Goal: Information Seeking & Learning: Learn about a topic

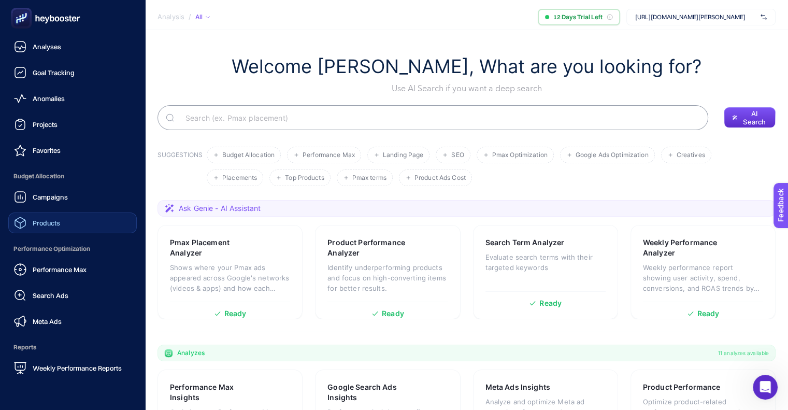
click at [57, 220] on span "Products" at bounding box center [46, 223] width 27 height 8
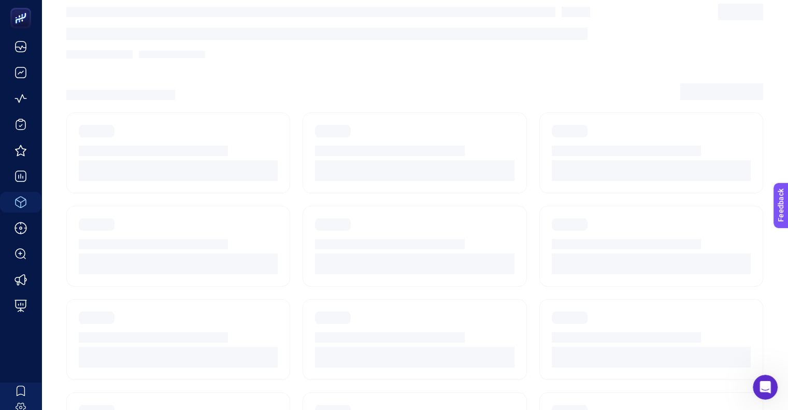
scroll to position [52, 0]
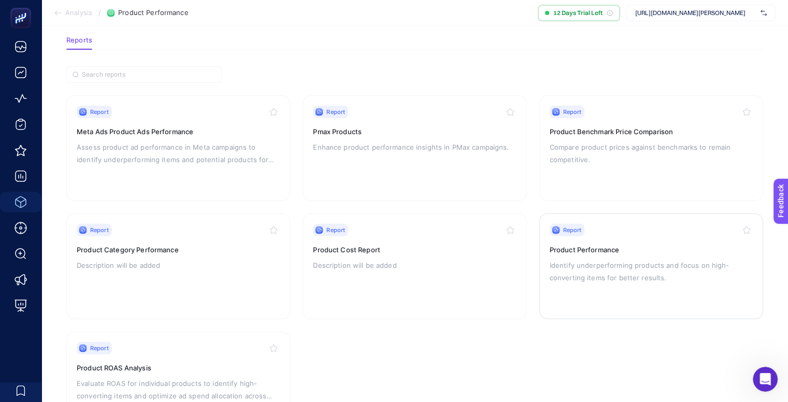
click at [588, 294] on div "Report Product Performance Identify underperforming products and focus on high-…" at bounding box center [651, 266] width 203 height 85
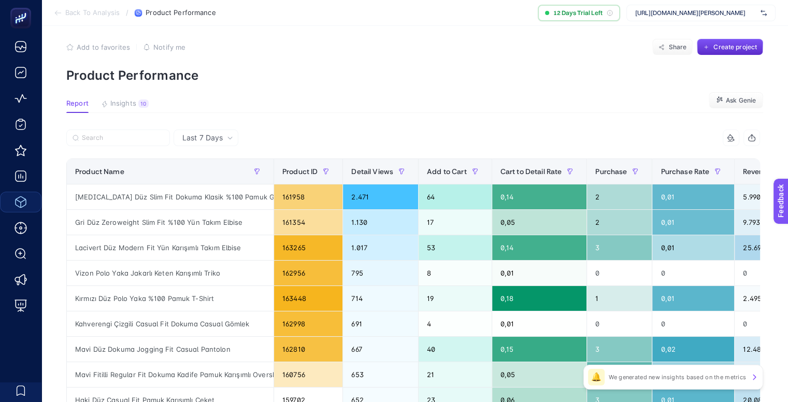
scroll to position [52, 0]
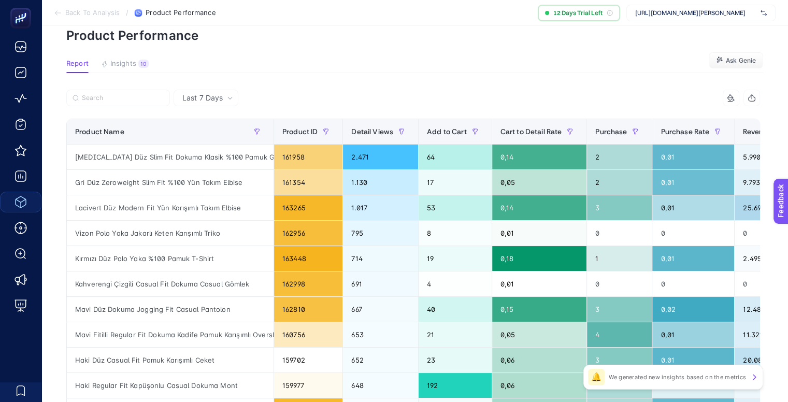
click at [220, 97] on span "Last 7 Days" at bounding box center [202, 98] width 40 height 10
click at [216, 86] on article "Add to favorites false Notify me Share Create project Product Performance Repor…" at bounding box center [414, 383] width 747 height 810
click at [218, 98] on span "Last 7 Days" at bounding box center [202, 98] width 40 height 10
click at [213, 148] on li "Last 30 Days" at bounding box center [206, 157] width 59 height 19
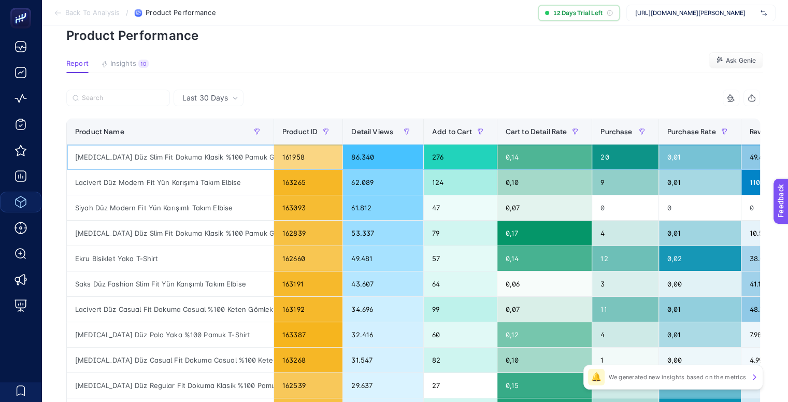
click at [164, 158] on div "[MEDICAL_DATA] Düz Slim Fit Dokuma Klasik %100 Pamuk Gömlek" at bounding box center [170, 157] width 207 height 25
click at [164, 157] on div "[MEDICAL_DATA] Düz Slim Fit Dokuma Klasik %100 Pamuk Gömlek" at bounding box center [170, 157] width 207 height 25
copy tr "[MEDICAL_DATA] Düz Slim Fit Dokuma Klasik %100 Pamuk Gömlek"
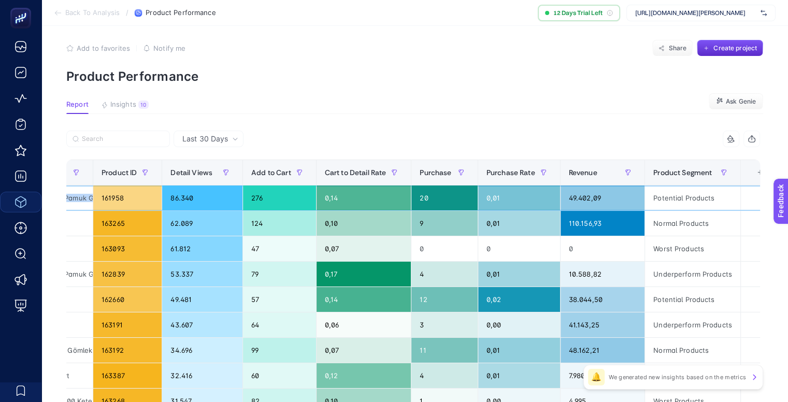
scroll to position [0, 0]
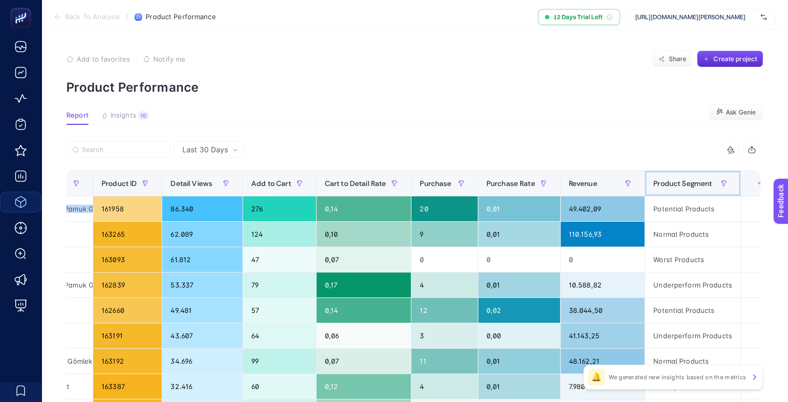
click at [679, 184] on span "Product Segment" at bounding box center [683, 183] width 59 height 8
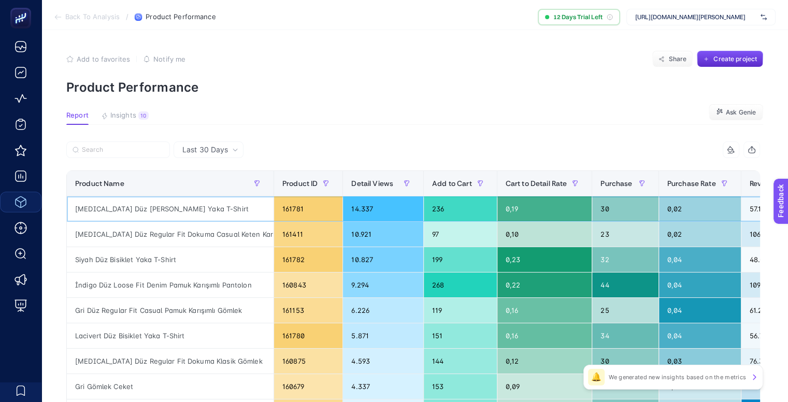
click at [131, 209] on div "[MEDICAL_DATA] Düz [PERSON_NAME] Yaka T-Shirt" at bounding box center [170, 208] width 207 height 25
copy tr "[MEDICAL_DATA] Düz [PERSON_NAME] Yaka T-Shirt"
click at [130, 232] on div "[MEDICAL_DATA] Düz Regular Fit Dokuma Casual Keten Karışımlı Gömlek" at bounding box center [170, 234] width 207 height 25
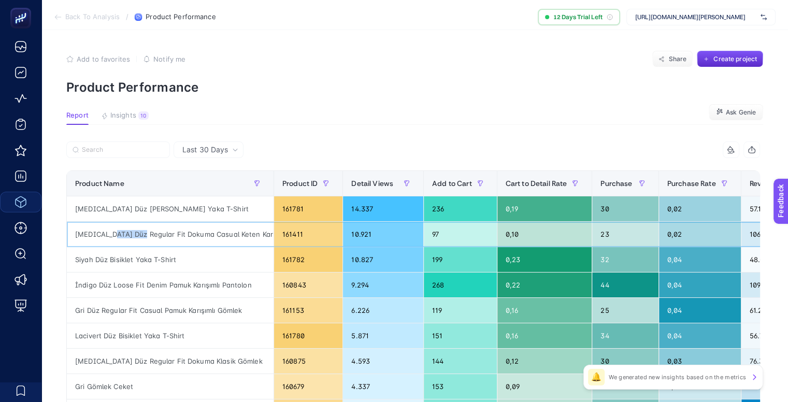
click at [130, 232] on div "[MEDICAL_DATA] Düz Regular Fit Dokuma Casual Keten Karışımlı Gömlek" at bounding box center [170, 234] width 207 height 25
copy tr "[MEDICAL_DATA] Düz Regular Fit Dokuma Casual Keten Karışımlı Gömlek"
click at [129, 265] on div "Siyah Düz Bisiklet Yaka T-Shirt" at bounding box center [170, 259] width 207 height 25
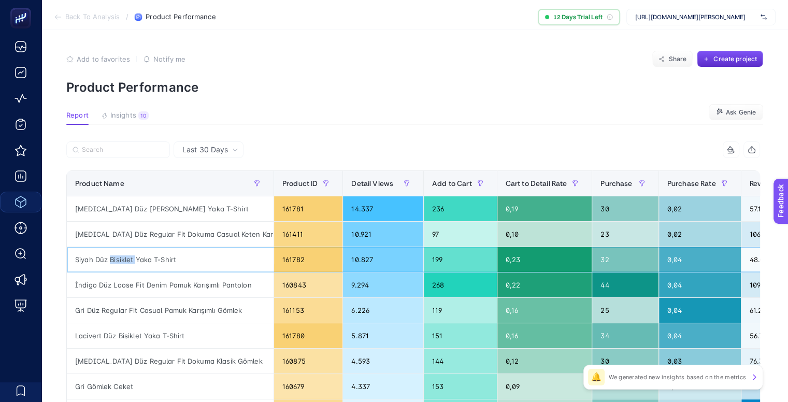
click at [128, 260] on div "Siyah Düz Bisiklet Yaka T-Shirt" at bounding box center [170, 259] width 207 height 25
click at [742, 15] on span "[URL][DOMAIN_NAME][PERSON_NAME]" at bounding box center [696, 17] width 121 height 8
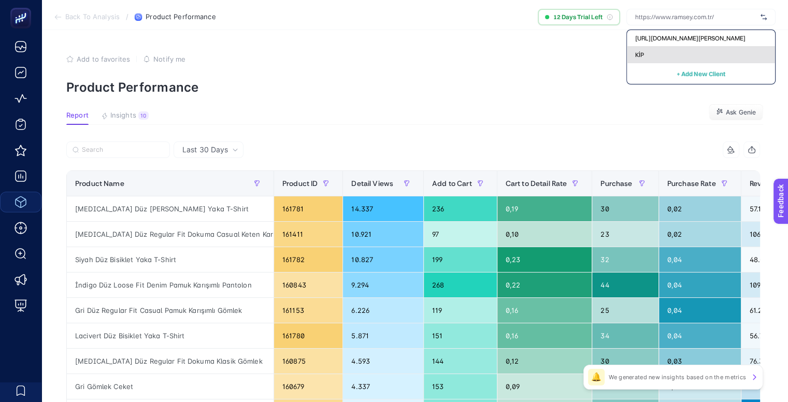
click at [652, 58] on div "KİP" at bounding box center [701, 55] width 148 height 17
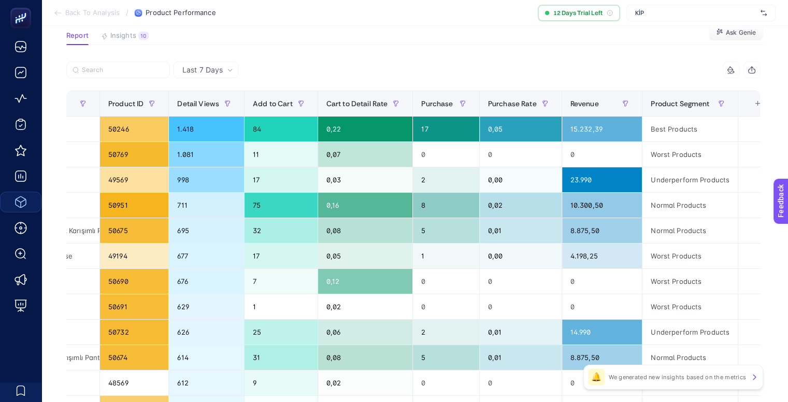
scroll to position [0, 5]
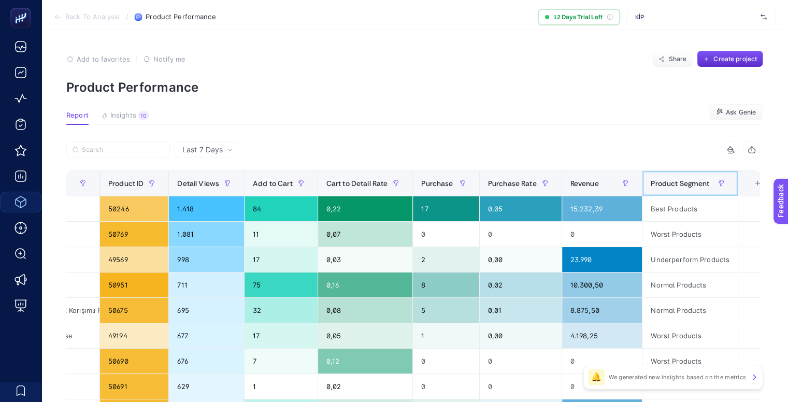
click at [678, 185] on span "Product Segment" at bounding box center [680, 183] width 59 height 8
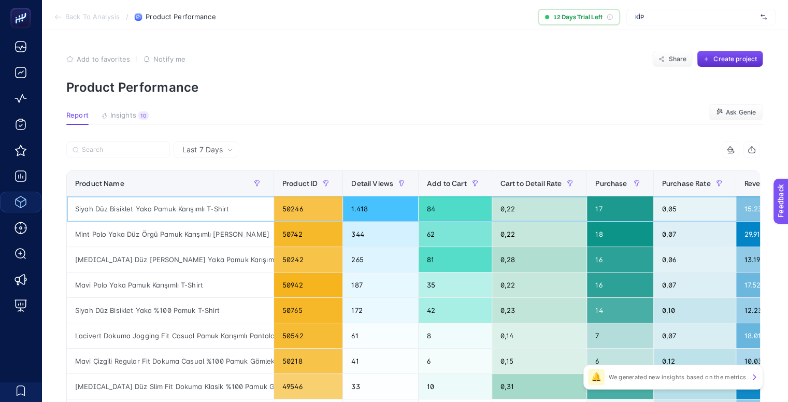
click at [137, 205] on div "Siyah Düz Bisiklet Yaka Pamuk Karışımlı T-Shirt" at bounding box center [170, 208] width 207 height 25
copy tr "Siyah Düz Bisiklet Yaka Pamuk Karışımlı T-Shirt"
drag, startPoint x: 133, startPoint y: 133, endPoint x: 135, endPoint y: 142, distance: 8.9
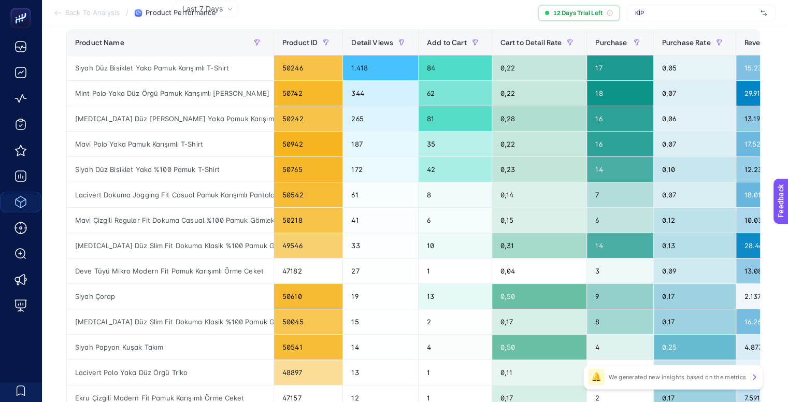
scroll to position [104, 5]
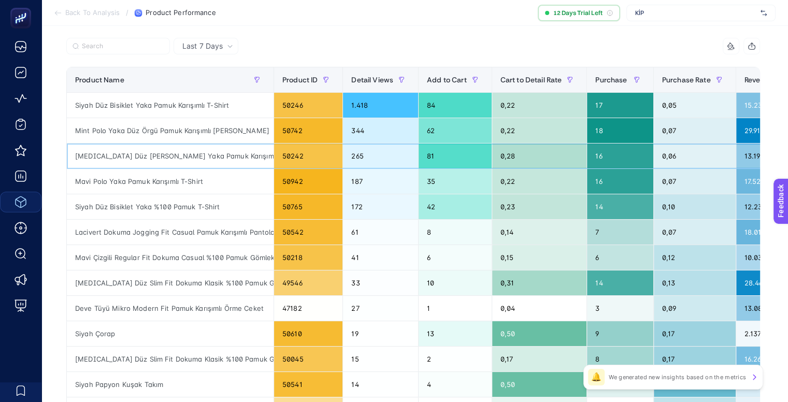
click at [174, 148] on div "[MEDICAL_DATA] Düz [PERSON_NAME] Yaka Pamuk Karışımlı T-Shirt" at bounding box center [170, 156] width 207 height 25
copy tr "[MEDICAL_DATA] Düz [PERSON_NAME] Yaka Pamuk Karışımlı T-Shirt"
click at [91, 175] on div "Mavi Polo Yaka Pamuk Karışımlı T-Shirt" at bounding box center [170, 181] width 207 height 25
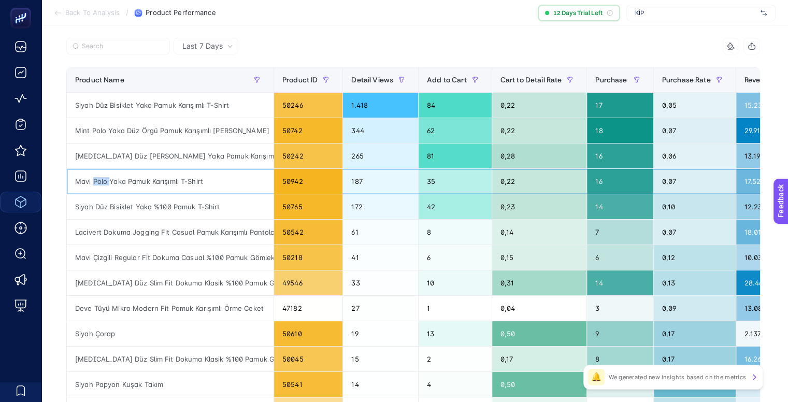
click at [91, 175] on div "Mavi Polo Yaka Pamuk Karışımlı T-Shirt" at bounding box center [170, 181] width 207 height 25
click at [92, 176] on div "Mavi Polo Yaka Pamuk Karışımlı T-Shirt" at bounding box center [170, 181] width 207 height 25
copy tr "Mavi Polo Yaka Pamuk Karışımlı T-Shirt"
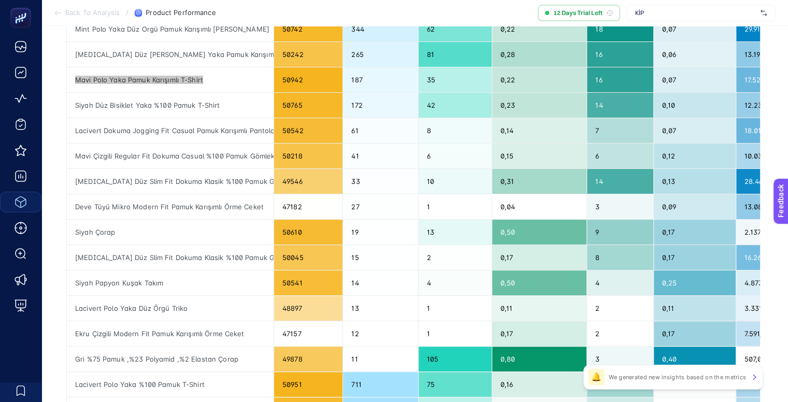
scroll to position [207, 5]
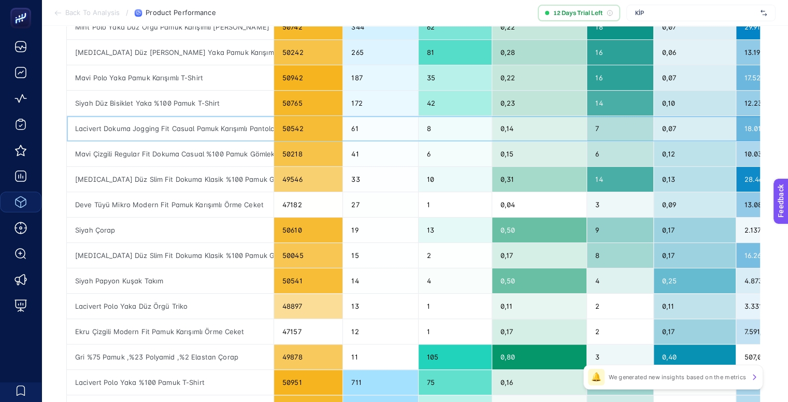
click at [187, 130] on div "Lacivert Dokuma Jogging Fit Casual Pamuk Karışımlı Pantolon" at bounding box center [170, 128] width 207 height 25
copy tr "Lacivert Dokuma Jogging Fit Casual Pamuk Karışımlı Pantolon"
click at [100, 152] on div "Mavi Çizgili Regular Fit Dokuma Casual %100 Pamuk Gömlek" at bounding box center [170, 154] width 207 height 25
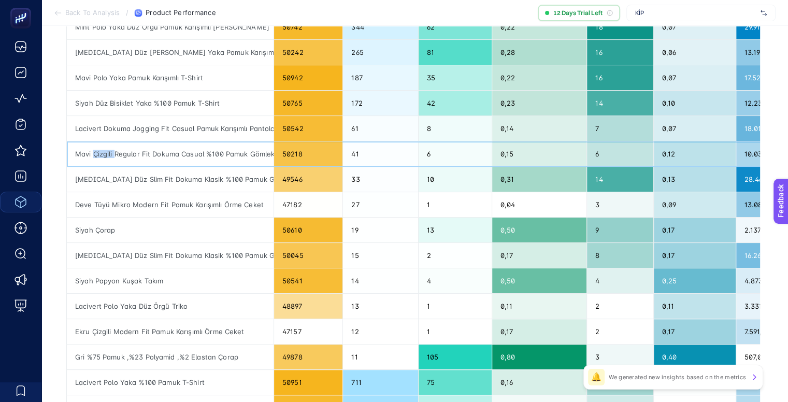
click at [100, 152] on div "Mavi Çizgili Regular Fit Dokuma Casual %100 Pamuk Gömlek" at bounding box center [170, 154] width 207 height 25
copy tr "Mavi Çizgili Regular Fit Dokuma Casual %100 Pamuk Gömlek"
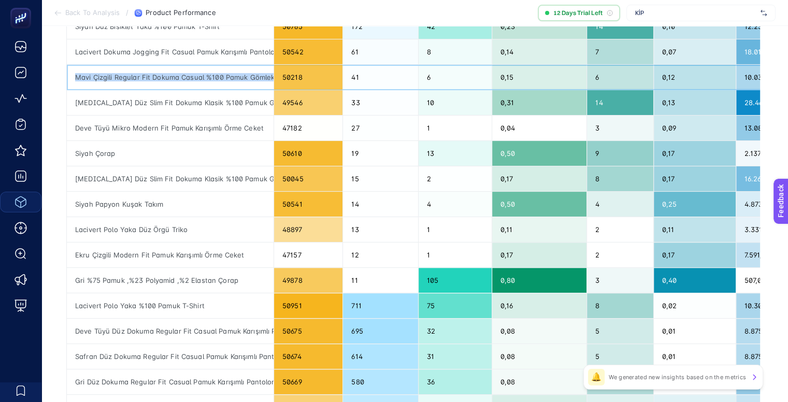
scroll to position [310, 5]
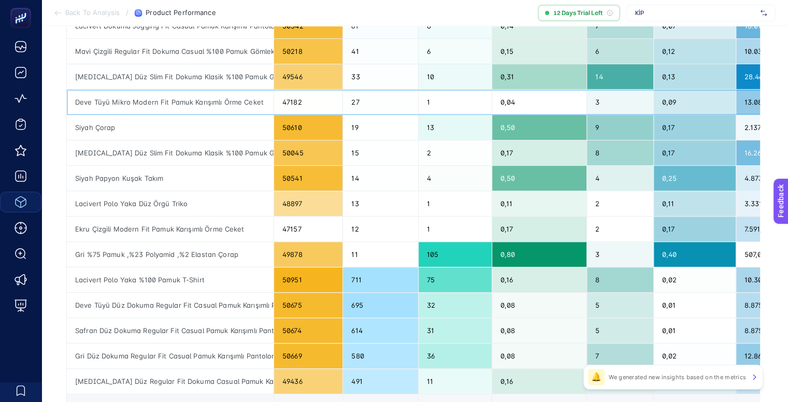
click at [186, 97] on div "Deve Tüyü Mikro Modern Fit Pamuk Karışımlı Örme Ceket" at bounding box center [170, 102] width 207 height 25
copy tr "Deve Tüyü Mikro Modern Fit Pamuk Karışımlı Örme Ceket"
click at [58, 180] on div "Last 7 Days 7 items selected Product Name Product ID Detail Views Add to Cart C…" at bounding box center [413, 171] width 711 height 678
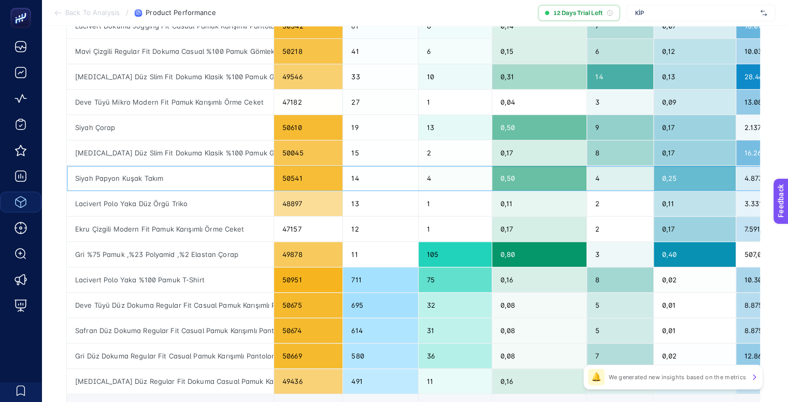
click at [139, 175] on div "Siyah Papyon Kuşak Takım" at bounding box center [170, 178] width 207 height 25
copy tr "Siyah Papyon Kuşak Takım"
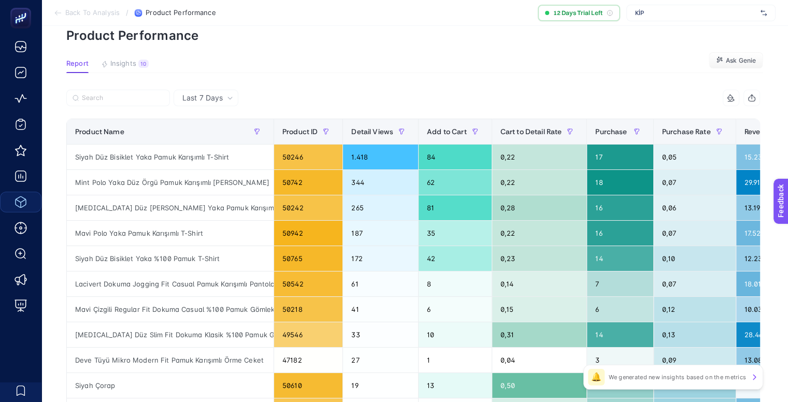
scroll to position [51, 5]
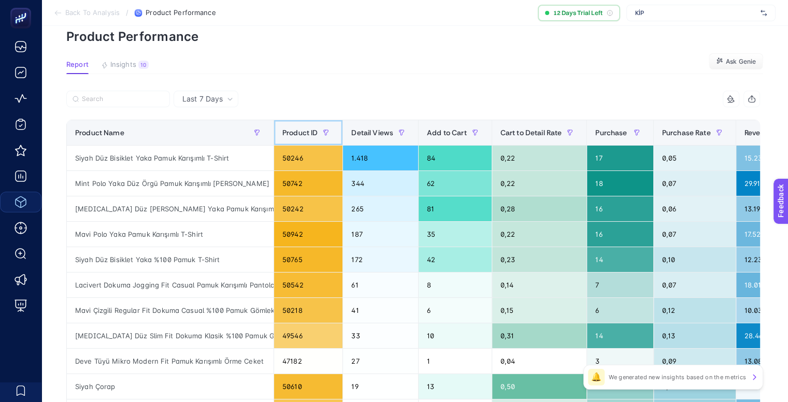
click at [587, 130] on th "Product ID" at bounding box center [620, 132] width 66 height 25
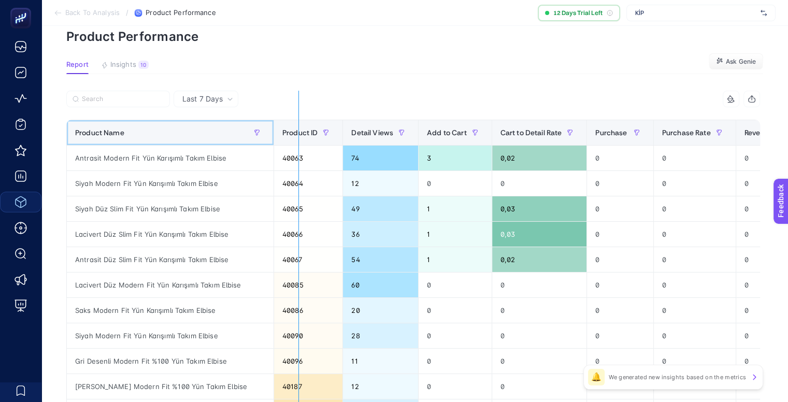
drag, startPoint x: 272, startPoint y: 132, endPoint x: 294, endPoint y: 135, distance: 22.4
click at [294, 135] on div "7 items selected Product Name Product ID Detail Views Add to Cart Cart to Detai…" at bounding box center [413, 399] width 694 height 616
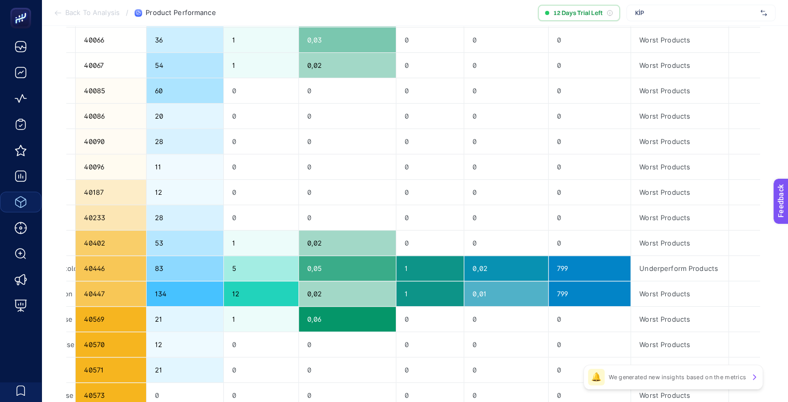
scroll to position [103, 5]
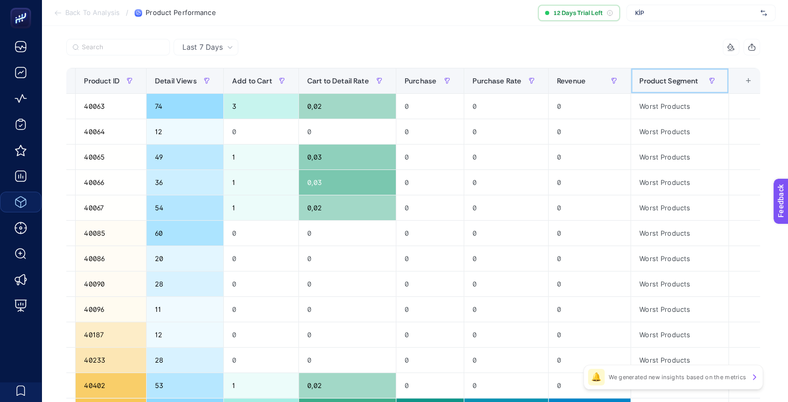
click at [658, 81] on span "Product Segment" at bounding box center [669, 81] width 59 height 8
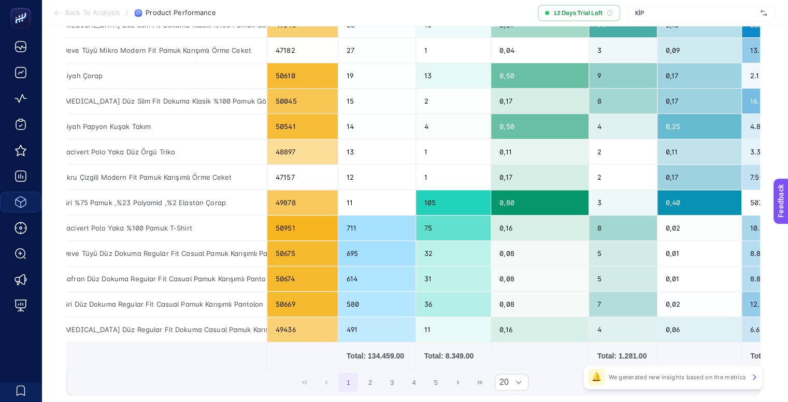
scroll to position [0, 0]
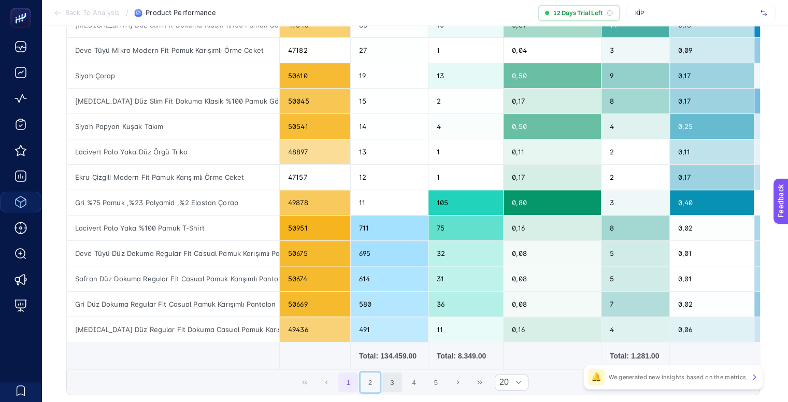
click at [376, 384] on button "2" at bounding box center [371, 383] width 20 height 20
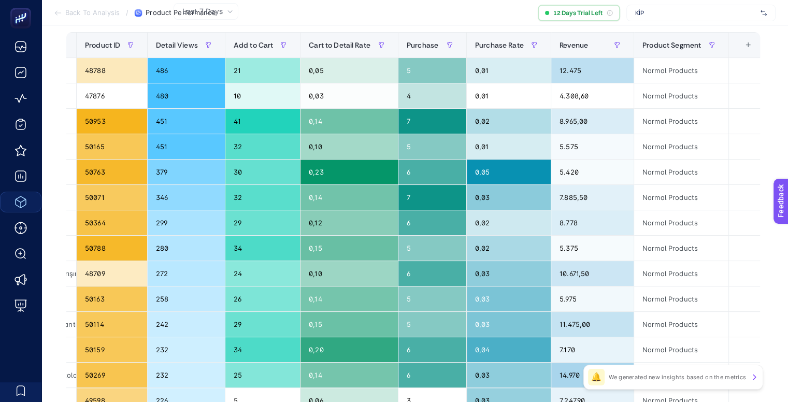
scroll to position [77, 5]
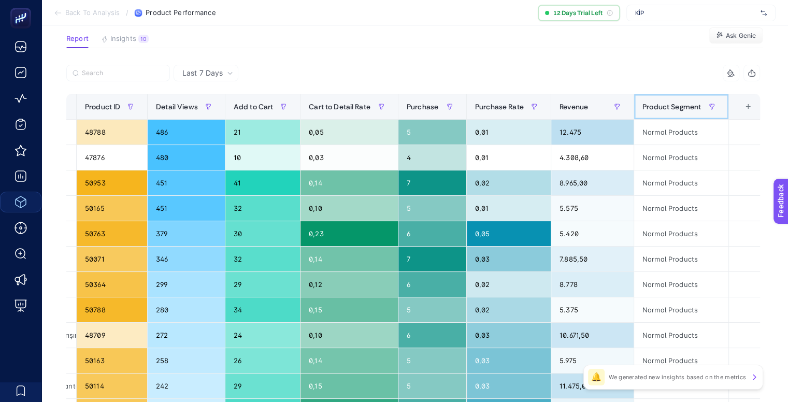
click at [680, 97] on th "Product Segment" at bounding box center [681, 106] width 95 height 25
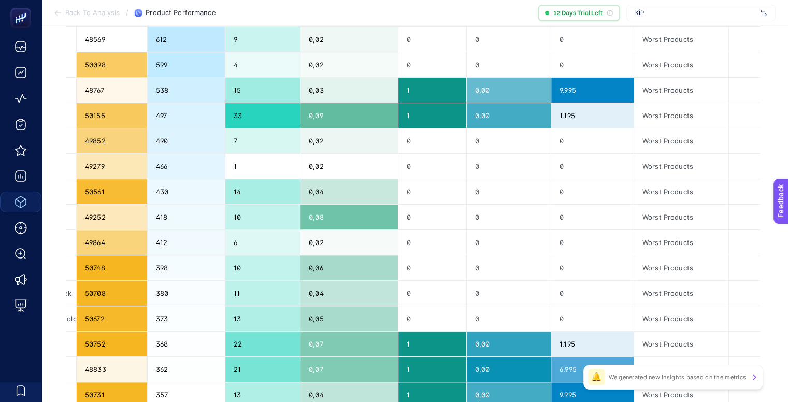
scroll to position [129, 5]
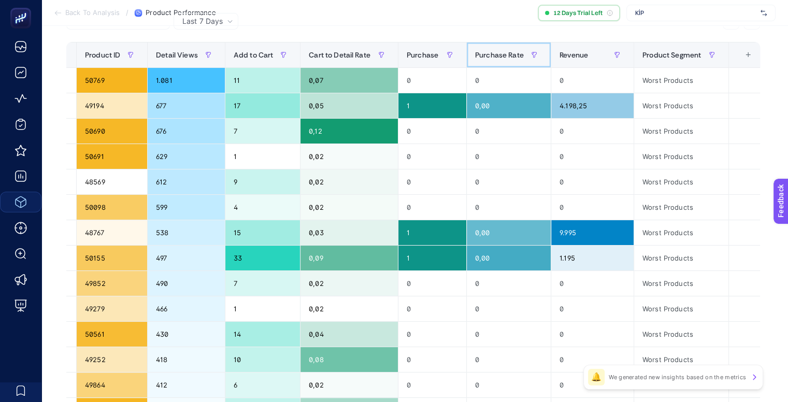
click at [482, 58] on span "Purchase Rate" at bounding box center [499, 55] width 49 height 8
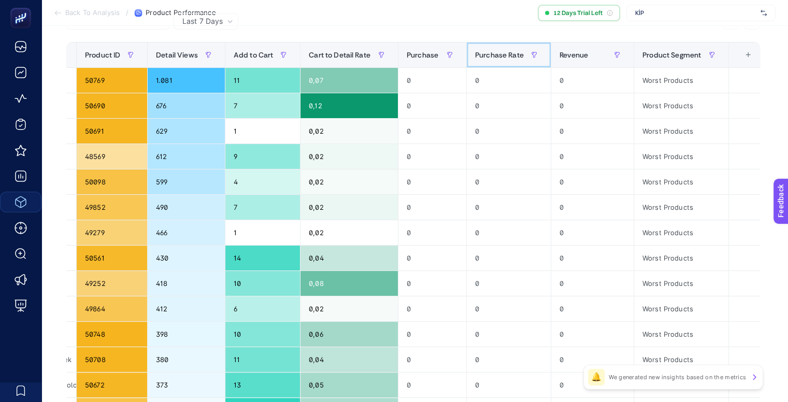
click at [483, 57] on span "Purchase Rate" at bounding box center [499, 55] width 49 height 8
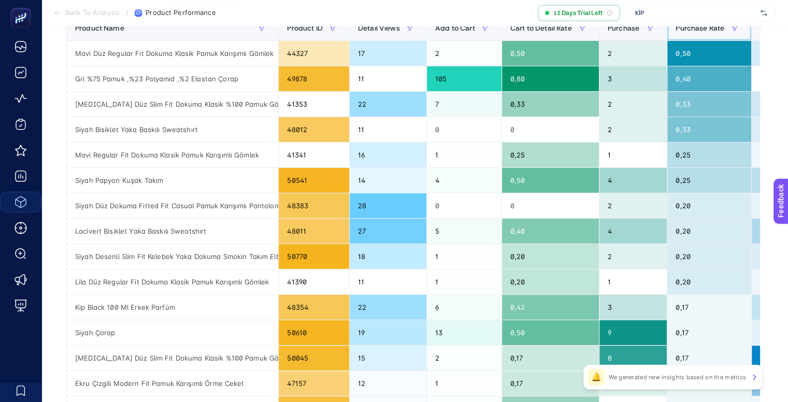
scroll to position [180, 5]
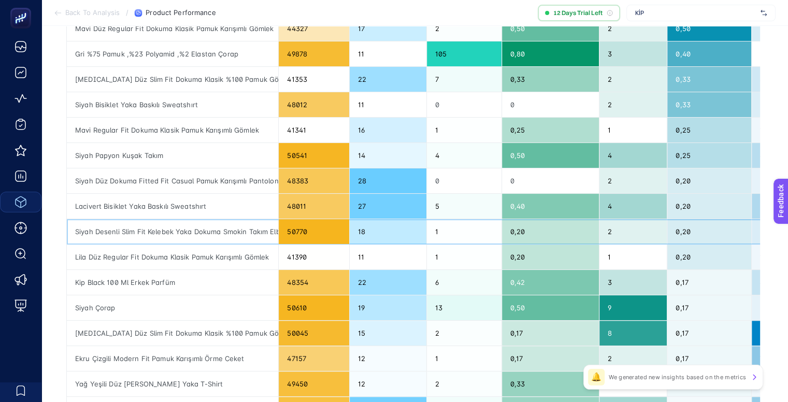
click at [175, 230] on div "Siyah Desenli Slim Fit Kelebek Yaka Dokuma Smokin Takım Elbise" at bounding box center [172, 231] width 211 height 25
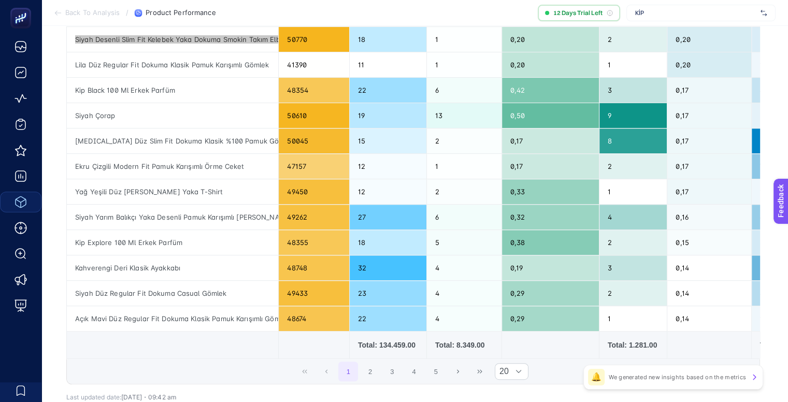
scroll to position [388, 5]
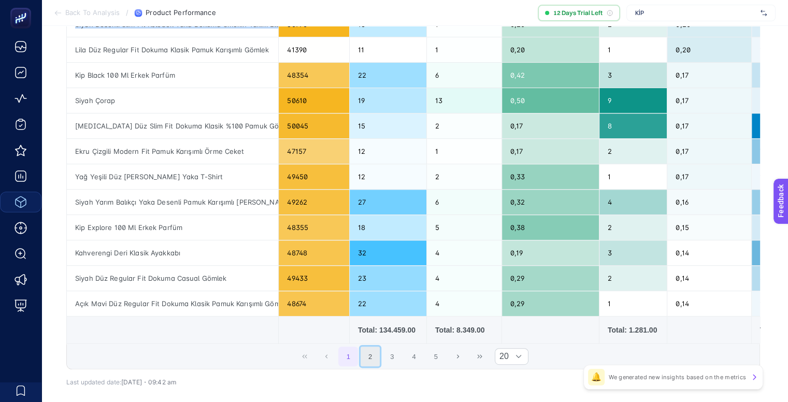
click at [374, 355] on button "2" at bounding box center [371, 357] width 20 height 20
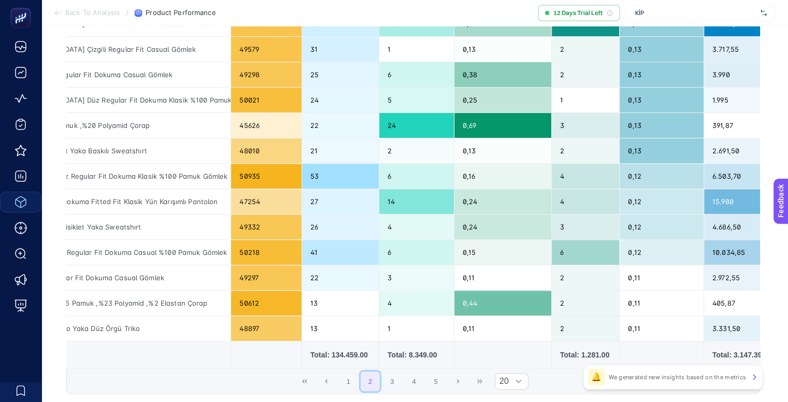
scroll to position [0, 0]
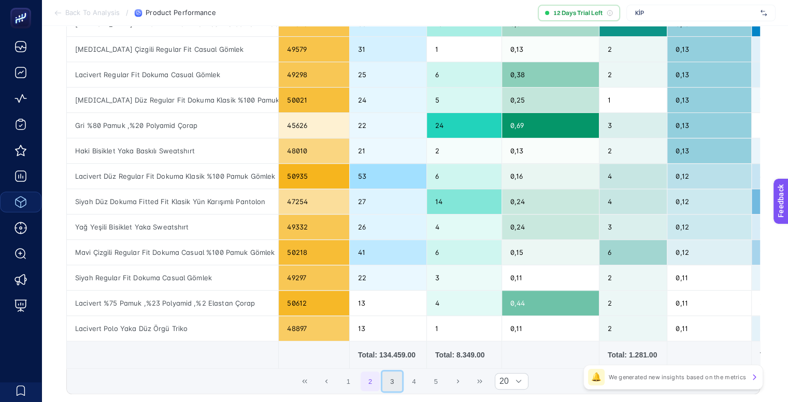
click at [391, 387] on button "3" at bounding box center [393, 382] width 20 height 20
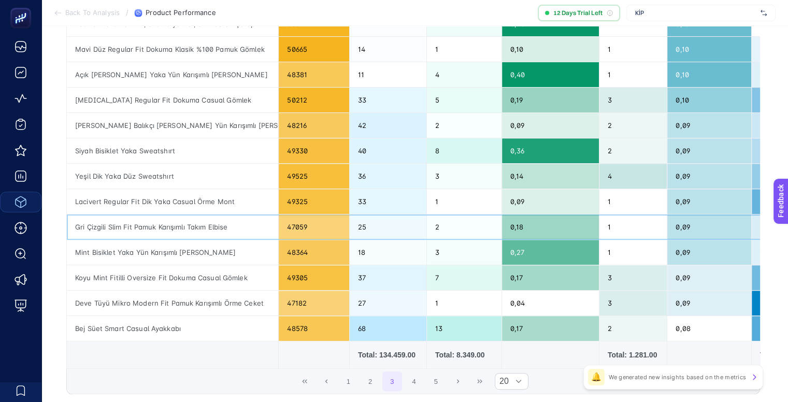
click at [204, 225] on div "Gri Çizgili Slim Fit Pamuk Karışımlı Takım Elbise" at bounding box center [172, 227] width 211 height 25
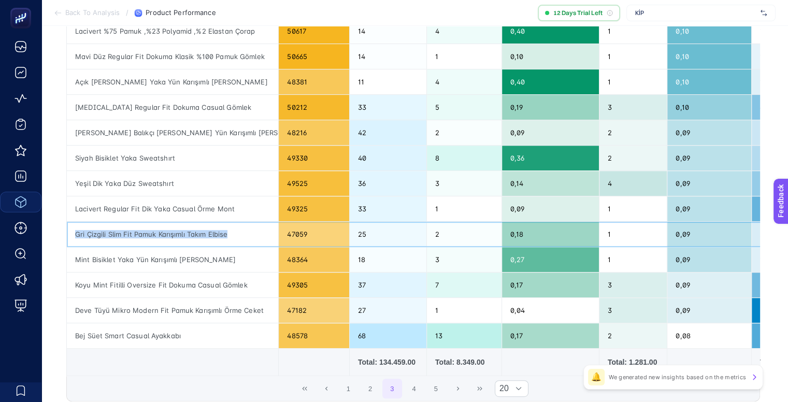
scroll to position [363, 5]
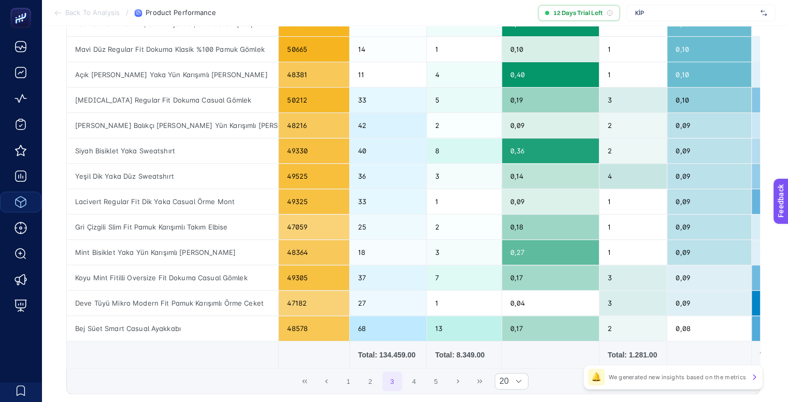
click at [575, 387] on div "1 2 3 4 5 20" at bounding box center [413, 381] width 693 height 25
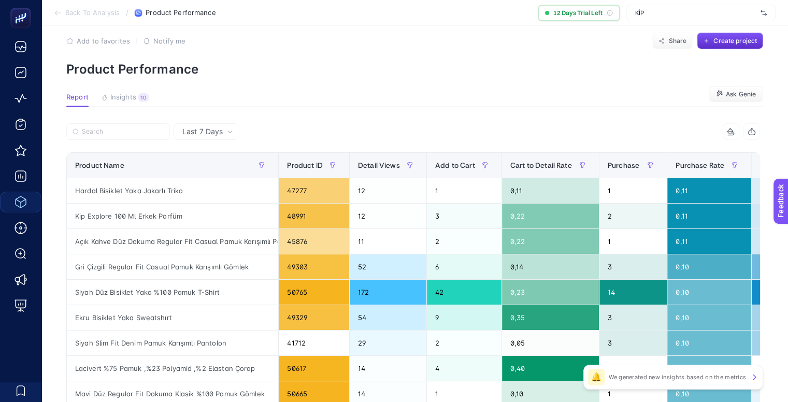
scroll to position [0, 5]
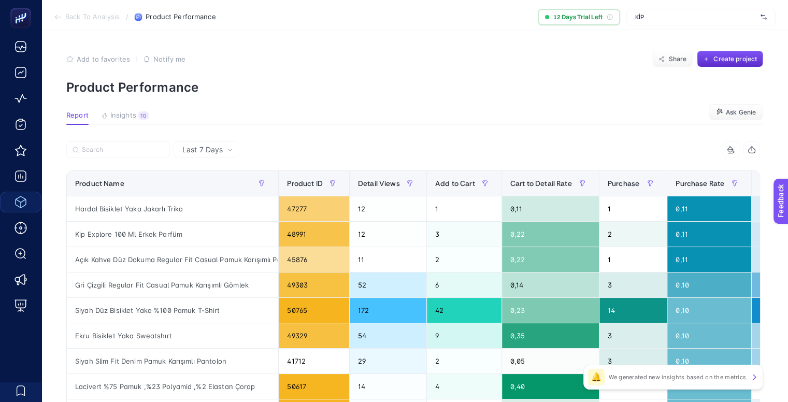
click at [706, 13] on span "KİP" at bounding box center [696, 17] width 121 height 8
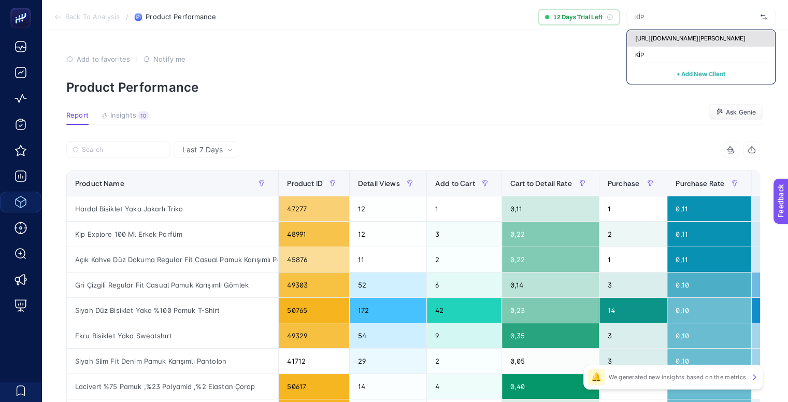
click at [698, 36] on span "[URL][DOMAIN_NAME][PERSON_NAME]" at bounding box center [691, 38] width 110 height 8
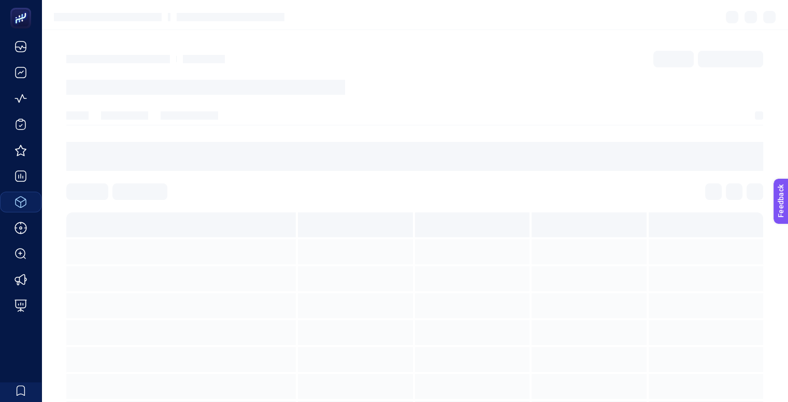
scroll to position [0, 0]
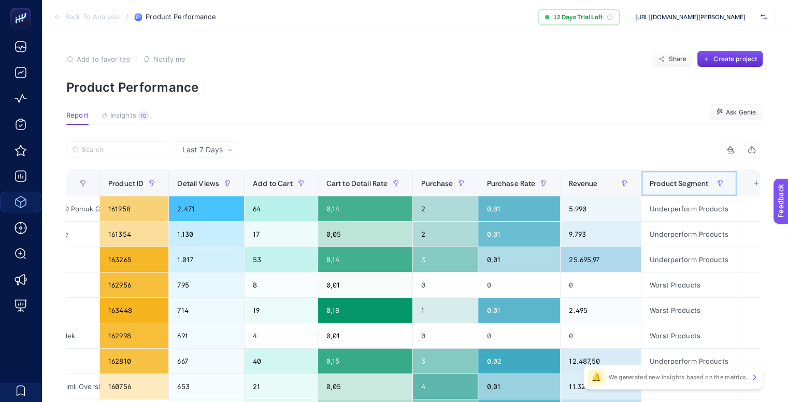
click at [688, 182] on span "Product Segment" at bounding box center [679, 183] width 59 height 8
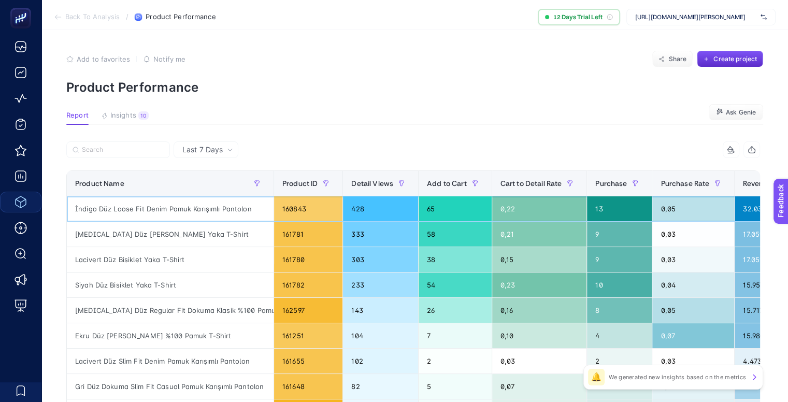
click at [189, 205] on div "İndigo Düz Loose Fit Denim Pamuk Karışımlı Pantolon" at bounding box center [170, 208] width 207 height 25
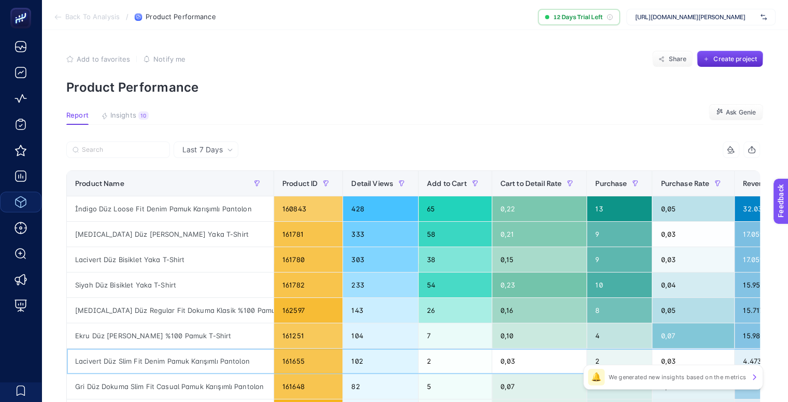
click at [207, 361] on div "Lacivert Düz Slim Fit Denim Pamuk Karışımlı Pantolon" at bounding box center [170, 361] width 207 height 25
click at [207, 359] on div "Lacivert Düz Slim Fit Denim Pamuk Karışımlı Pantolon" at bounding box center [170, 361] width 207 height 25
click at [207, 357] on div "Lacivert Düz Slim Fit Denim Pamuk Karışımlı Pantolon" at bounding box center [170, 361] width 207 height 25
click at [207, 356] on div "Lacivert Düz Slim Fit Denim Pamuk Karışımlı Pantolon" at bounding box center [170, 361] width 207 height 25
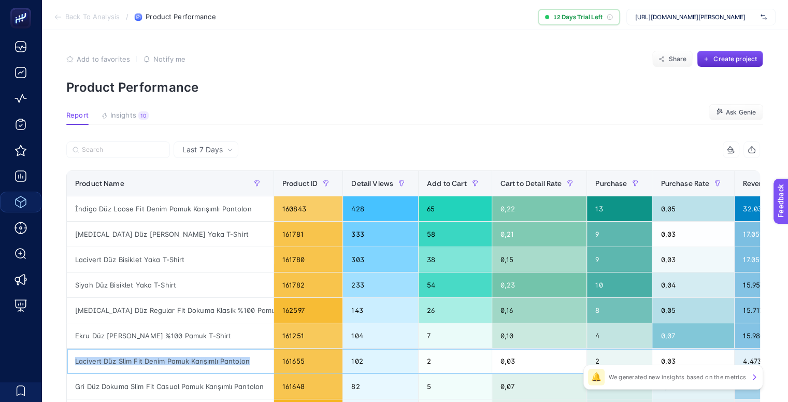
click at [207, 356] on div "Lacivert Düz Slim Fit Denim Pamuk Karışımlı Pantolon" at bounding box center [170, 361] width 207 height 25
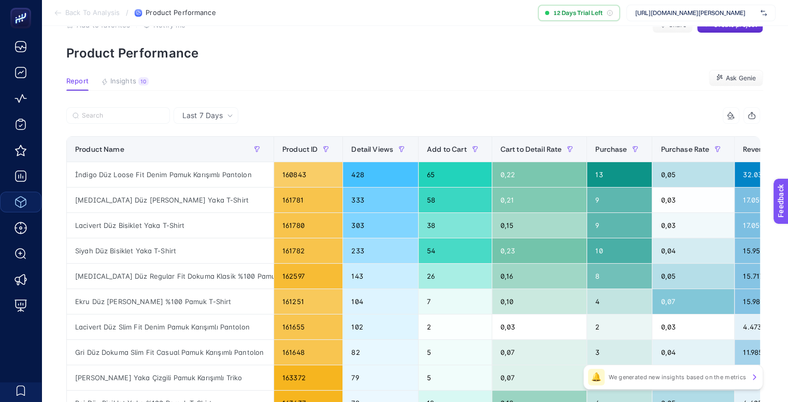
scroll to position [104, 0]
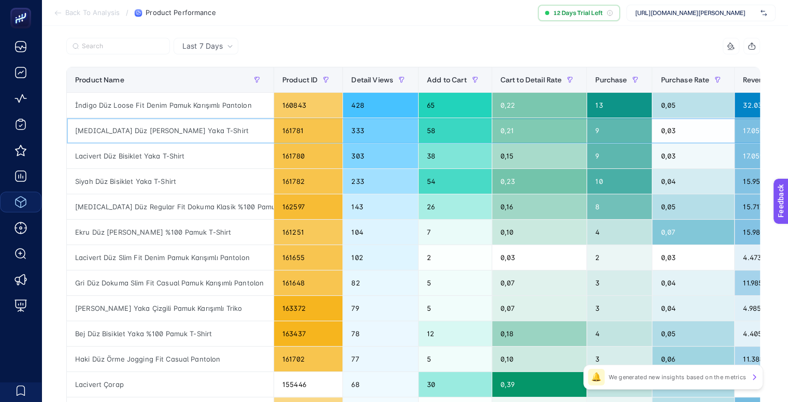
click at [101, 130] on div "[MEDICAL_DATA] Düz [PERSON_NAME] Yaka T-Shirt" at bounding box center [170, 130] width 207 height 25
click at [102, 131] on div "[MEDICAL_DATA] Düz [PERSON_NAME] Yaka T-Shirt" at bounding box center [170, 130] width 207 height 25
click at [109, 156] on div "Lacivert Düz Bisiklet Yaka T-Shirt" at bounding box center [170, 156] width 207 height 25
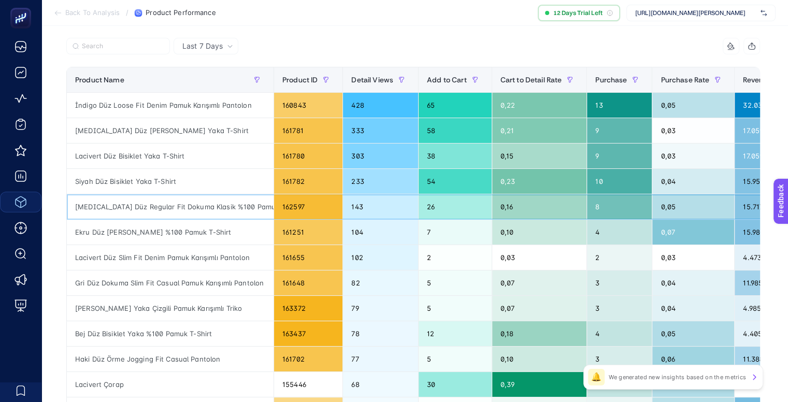
click at [154, 206] on div "[MEDICAL_DATA] Düz Regular Fit Dokuma Klasik %100 Pamuk Gömlek" at bounding box center [170, 206] width 207 height 25
click at [151, 207] on div "[MEDICAL_DATA] Düz Regular Fit Dokuma Klasik %100 Pamuk Gömlek" at bounding box center [170, 206] width 207 height 25
click at [114, 259] on div "Lacivert Düz Slim Fit Denim Pamuk Karışımlı Pantolon" at bounding box center [170, 257] width 207 height 25
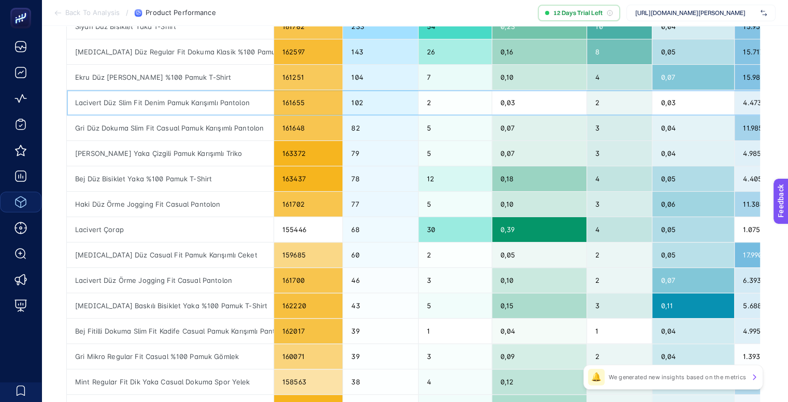
scroll to position [259, 0]
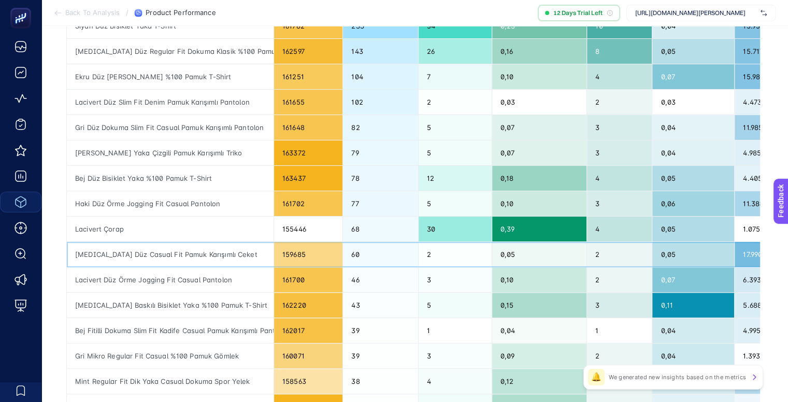
click at [178, 248] on div "[MEDICAL_DATA] Düz Casual Fit Pamuk Karışımlı Ceket" at bounding box center [170, 254] width 207 height 25
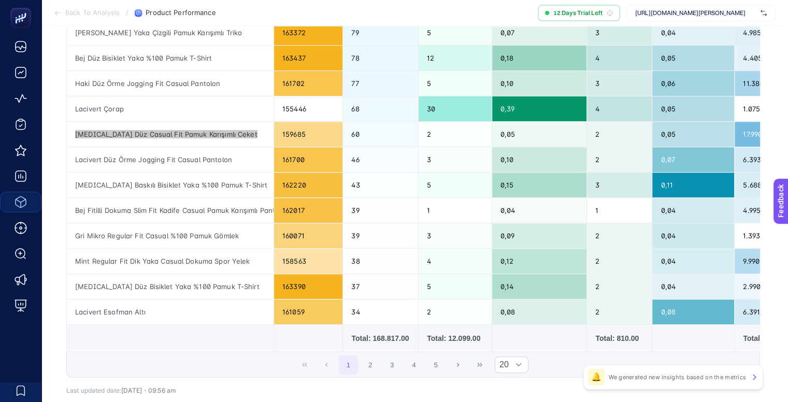
scroll to position [415, 0]
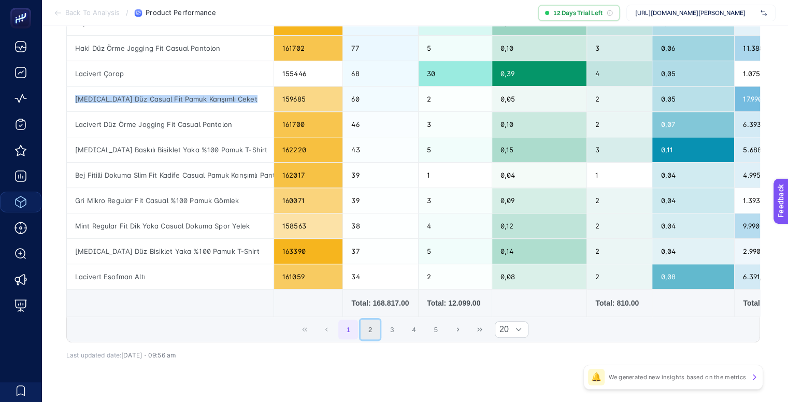
drag, startPoint x: 369, startPoint y: 335, endPoint x: 370, endPoint y: 326, distance: 9.9
click at [369, 335] on button "2" at bounding box center [371, 330] width 20 height 20
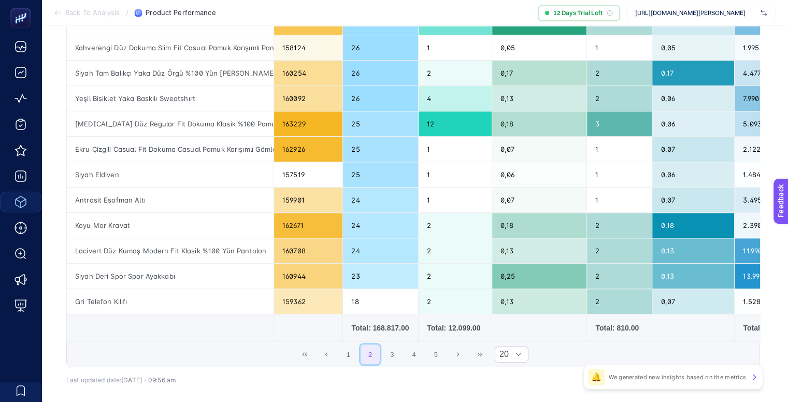
scroll to position [440, 0]
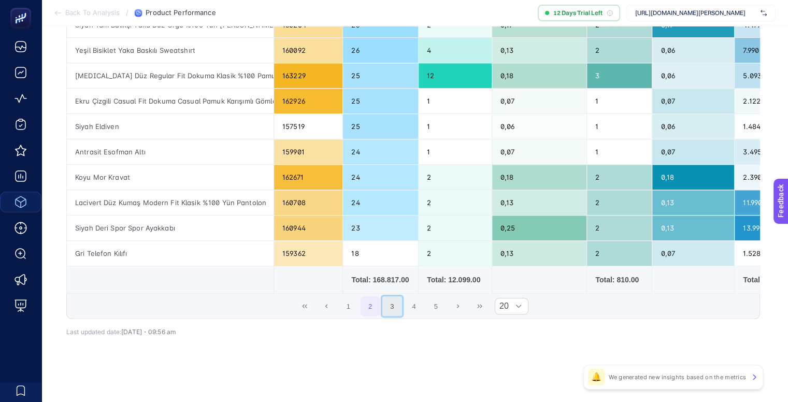
click at [402, 308] on button "3" at bounding box center [393, 307] width 20 height 20
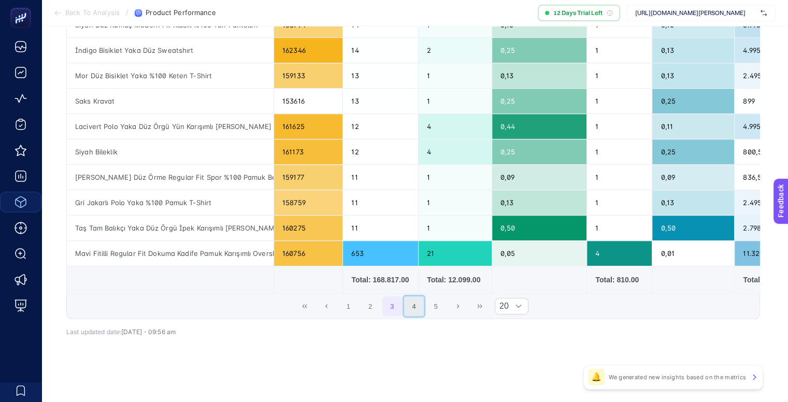
click at [419, 307] on button "4" at bounding box center [414, 307] width 20 height 20
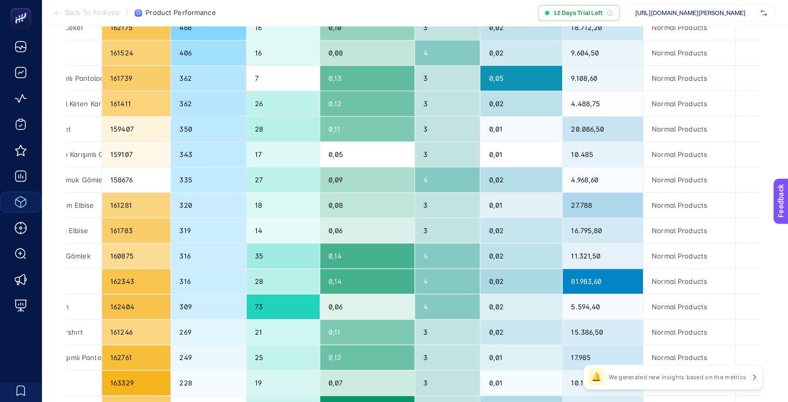
scroll to position [0, 0]
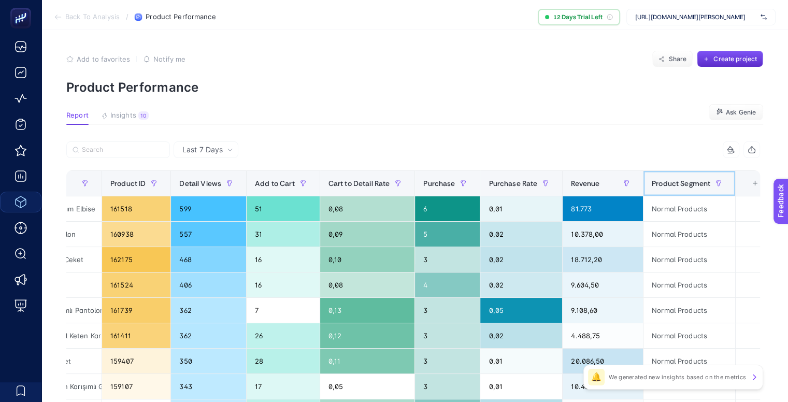
click at [697, 180] on span "Product Segment" at bounding box center [681, 183] width 59 height 8
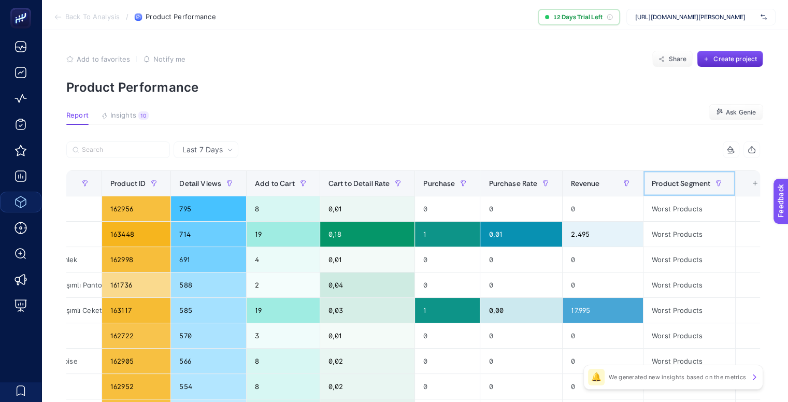
click at [668, 184] on span "Product Segment" at bounding box center [681, 183] width 59 height 8
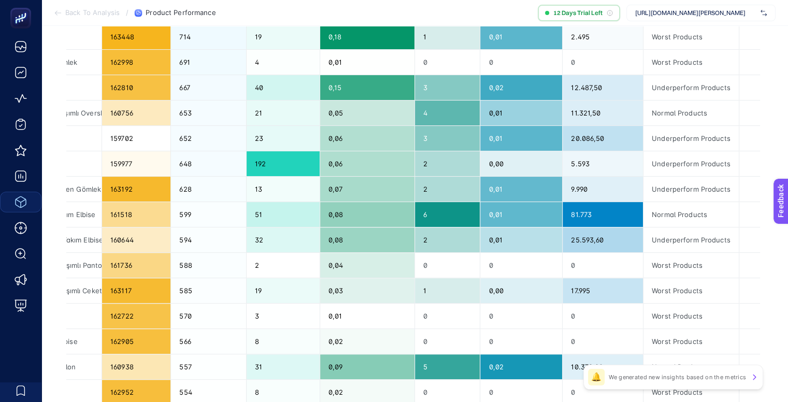
scroll to position [129, 0]
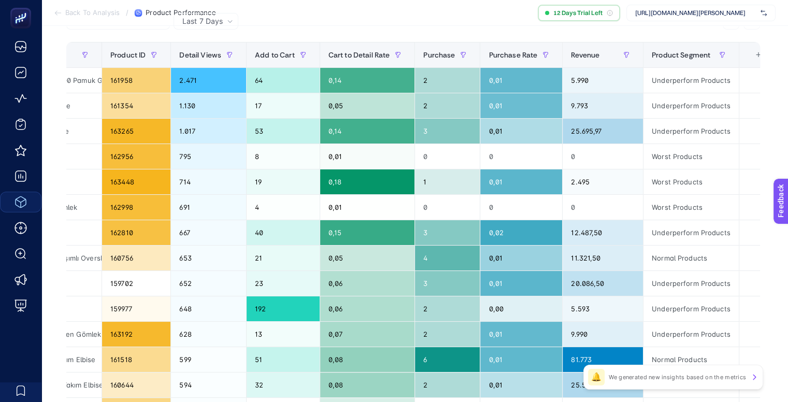
click at [517, 40] on div "7 items selected Product Name Product ID Detail Views Add to Cart Cart to Detai…" at bounding box center [413, 321] width 694 height 616
click at [518, 47] on div "Purchase Rate" at bounding box center [521, 55] width 65 height 17
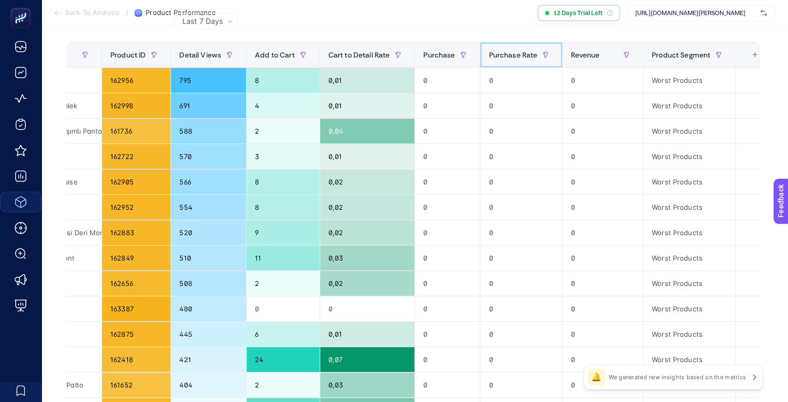
click at [521, 49] on div "Purchase Rate" at bounding box center [521, 55] width 65 height 17
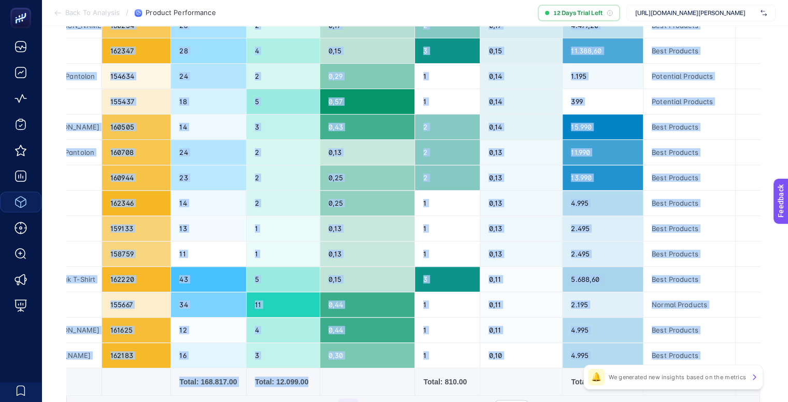
scroll to position [340, 0]
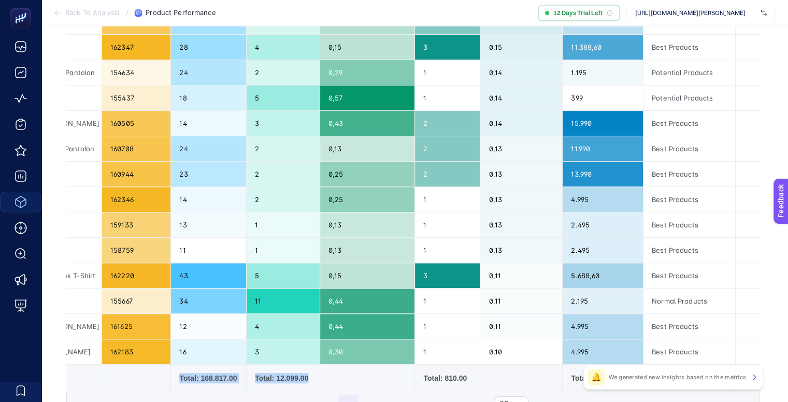
drag, startPoint x: 357, startPoint y: 393, endPoint x: 232, endPoint y: 395, distance: 125.5
click at [170, 385] on tr "Total: 168.817.00 Total: 12.099.00 Total: 810.00 Total: 4.096.160.72" at bounding box center [334, 378] width 879 height 27
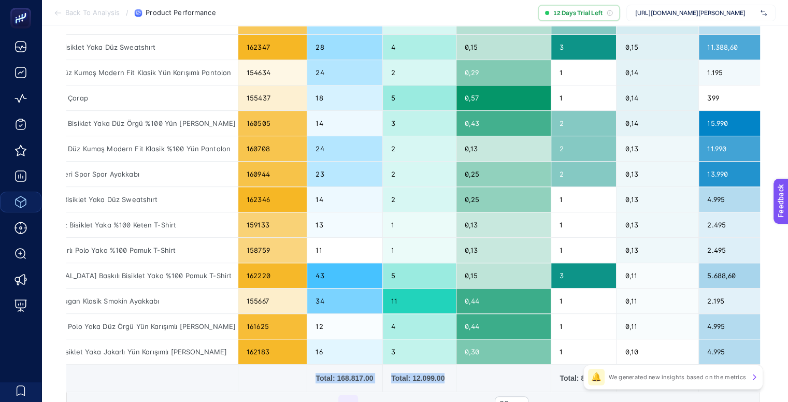
scroll to position [0, 0]
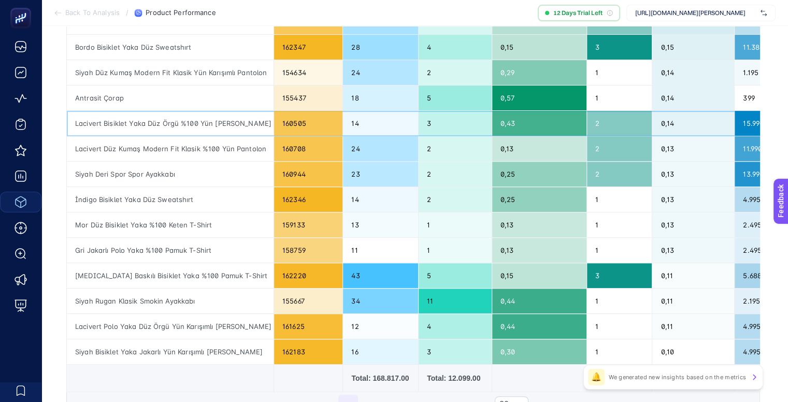
click at [243, 118] on div "Lacivert Bisiklet Yaka Düz Örgü %100 Yün [PERSON_NAME]" at bounding box center [170, 123] width 207 height 25
click at [214, 146] on div "Lacivert Düz Kumaş Modern Fit Klasik %100 Yün Pantolon" at bounding box center [170, 148] width 207 height 25
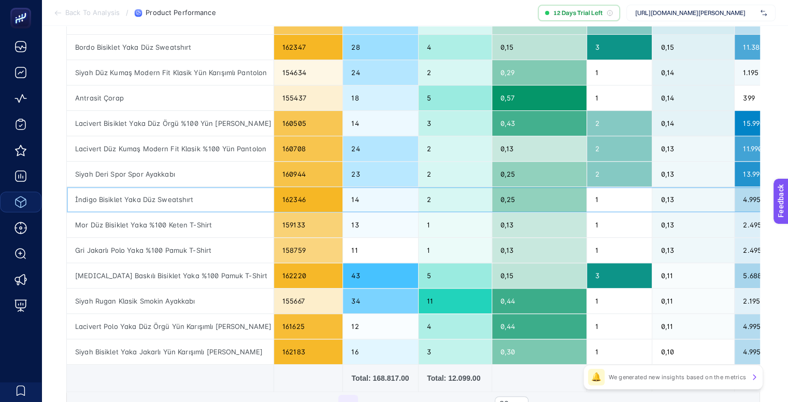
click at [189, 201] on div "İndigo Bisiklet Yaka Düz Sweatshırt" at bounding box center [170, 199] width 207 height 25
click at [199, 259] on div "Gri Jakarlı Polo Yaka %100 Pamuk T-Shirt" at bounding box center [170, 250] width 207 height 25
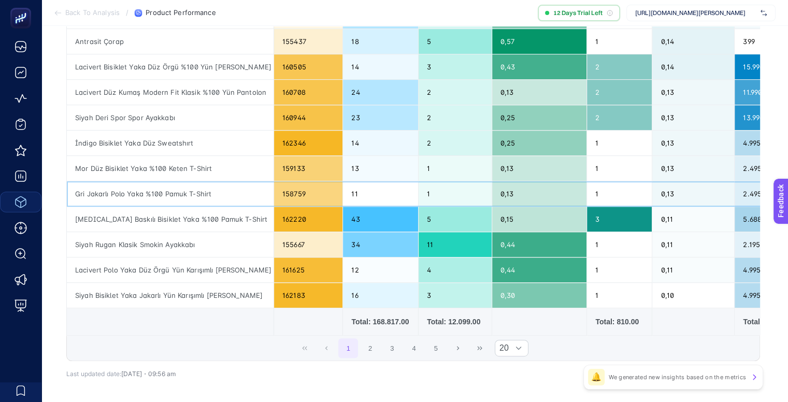
scroll to position [440, 0]
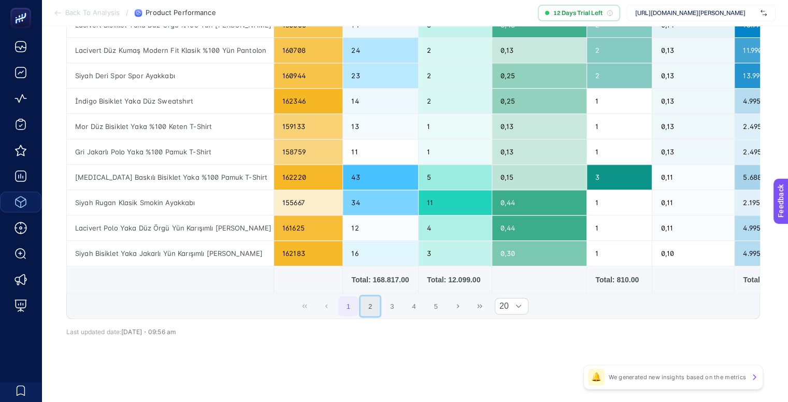
click at [371, 306] on button "2" at bounding box center [371, 307] width 20 height 20
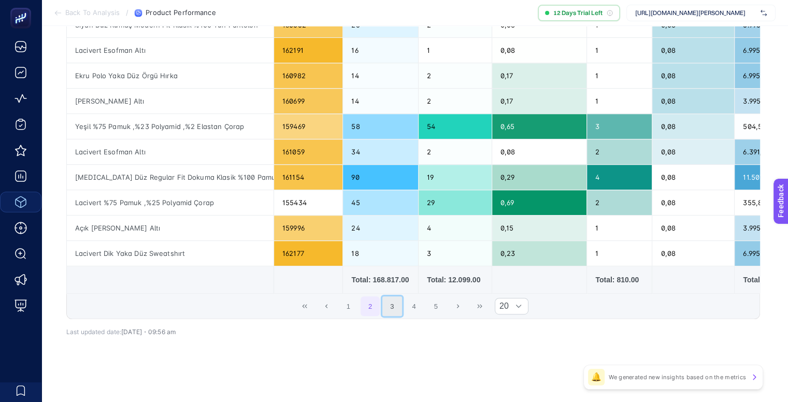
click at [393, 306] on button "3" at bounding box center [393, 307] width 20 height 20
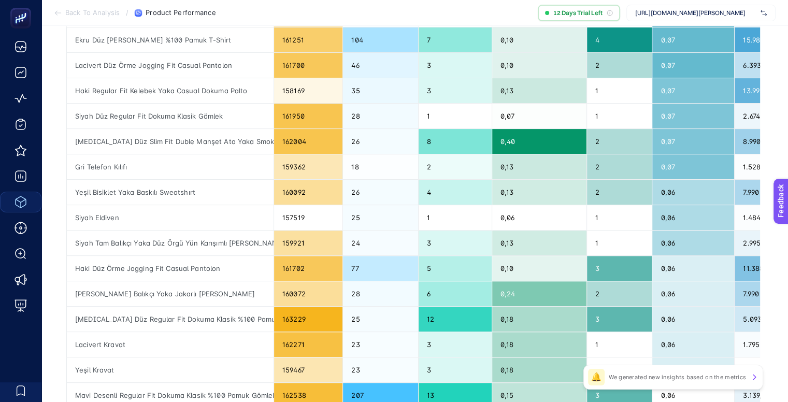
scroll to position [180, 0]
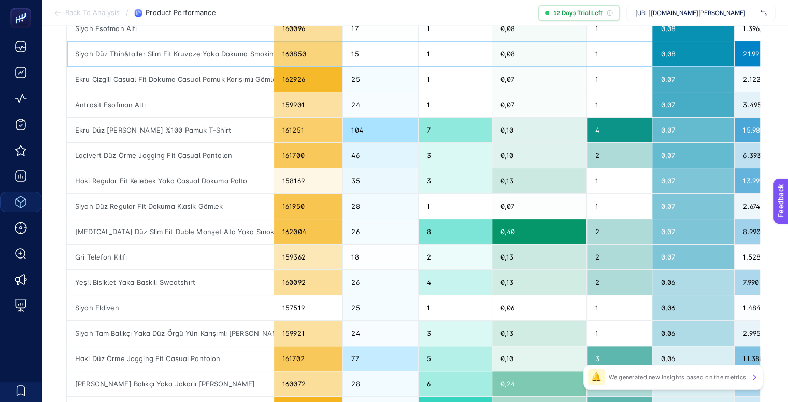
click at [196, 50] on div "Siyah Düz Thin&taller Slim Fit Kruvaze Yaka Dokuma Smokin Takım Elbise" at bounding box center [170, 53] width 207 height 25
click at [196, 53] on div "Siyah Düz Thin&taller Slim Fit Kruvaze Yaka Dokuma Smokin Takım Elbise" at bounding box center [170, 53] width 207 height 25
click at [58, 226] on div "Last 7 Days 7 items selected Product Name Product ID Detail Views Add to Cart C…" at bounding box center [413, 300] width 711 height 678
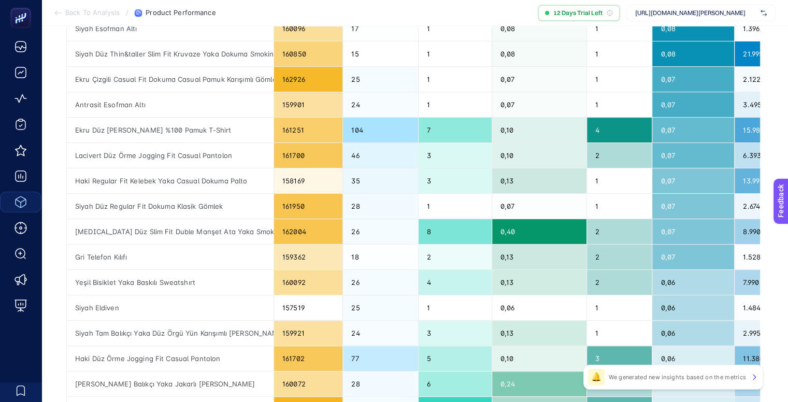
click at [51, 206] on article "Add to favorites false Notify me Share Create project Product Performance Repor…" at bounding box center [414, 255] width 747 height 810
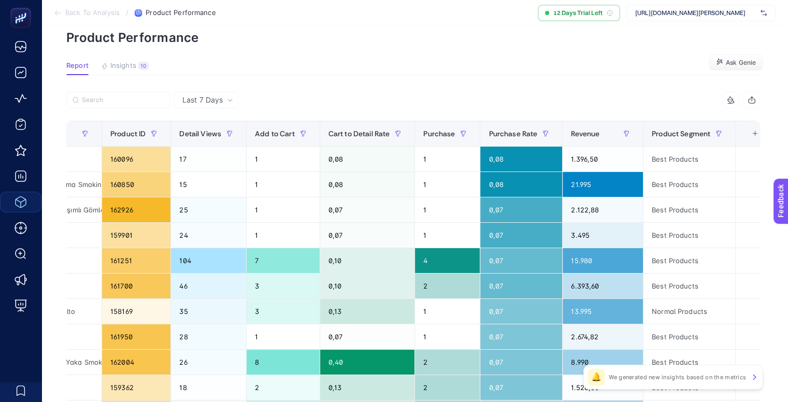
scroll to position [0, 0]
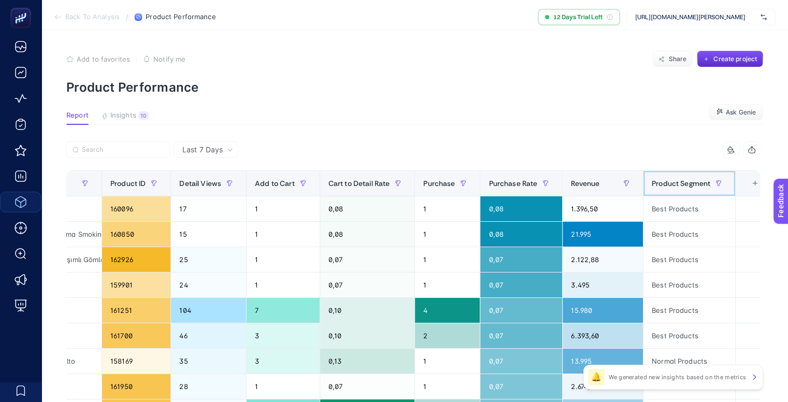
click at [668, 191] on div "Product Segment" at bounding box center [689, 183] width 75 height 17
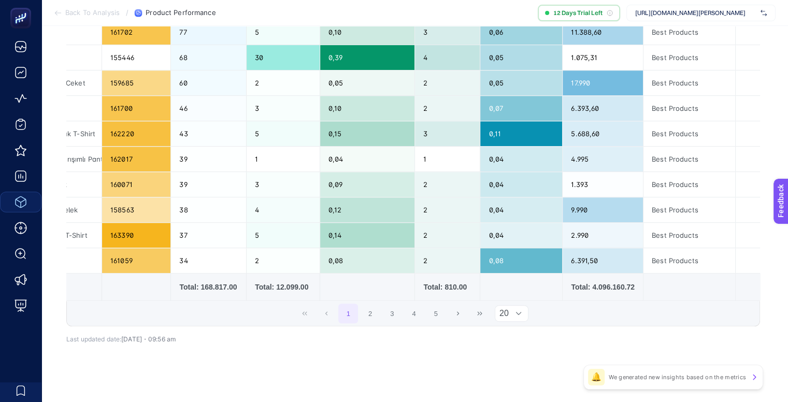
scroll to position [440, 0]
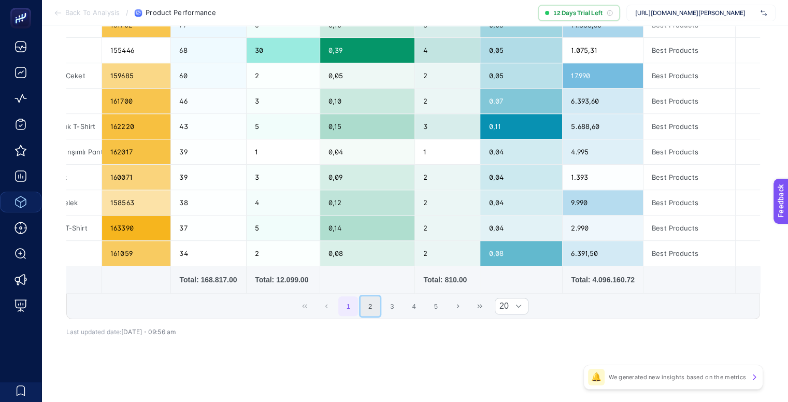
click at [380, 308] on button "2" at bounding box center [371, 307] width 20 height 20
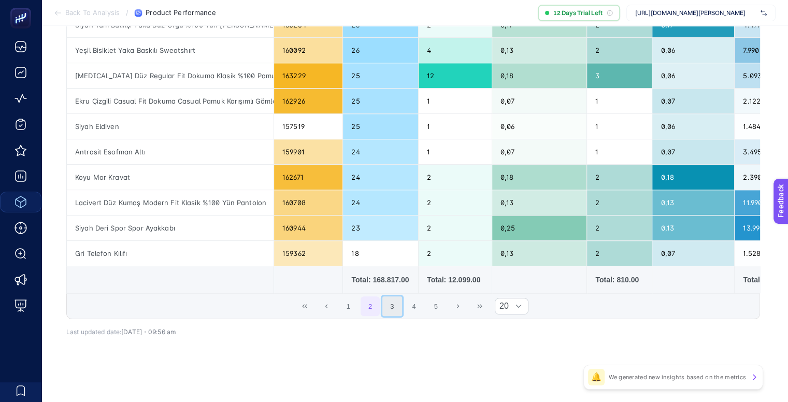
click at [392, 312] on button "3" at bounding box center [393, 307] width 20 height 20
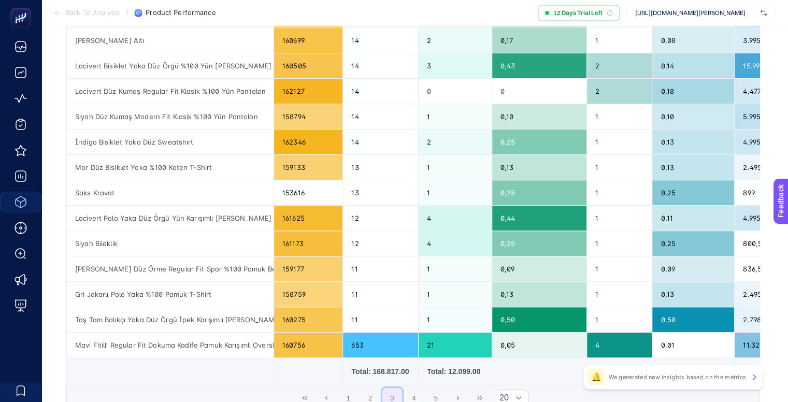
scroll to position [388, 0]
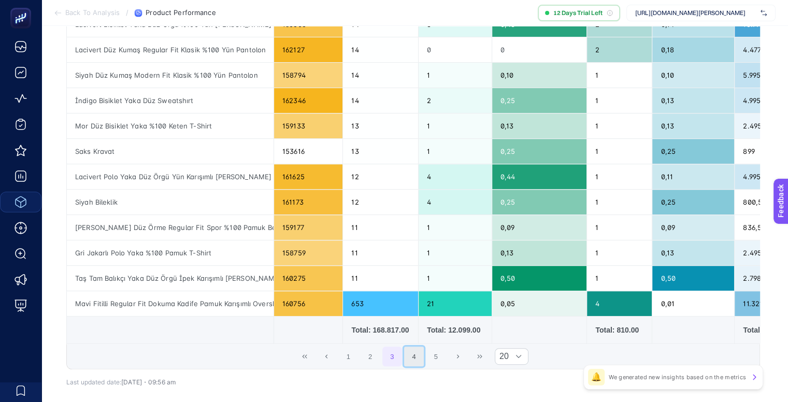
click at [423, 360] on button "4" at bounding box center [414, 357] width 20 height 20
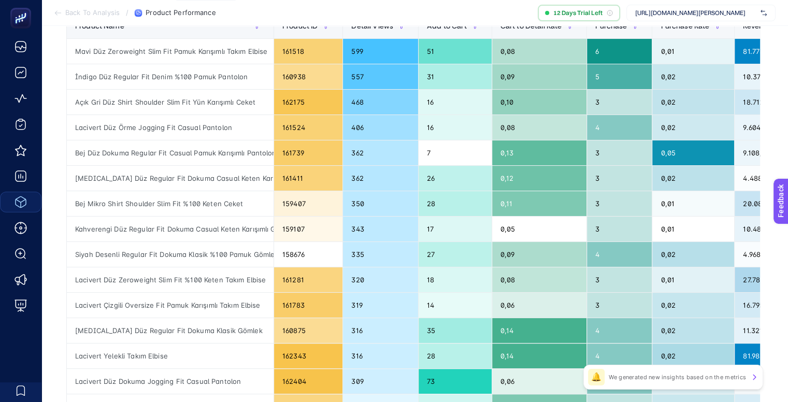
scroll to position [77, 0]
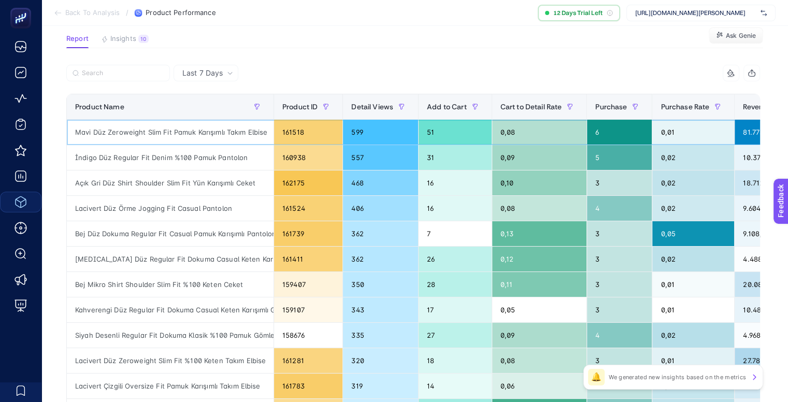
click at [211, 132] on div "Mavi Düz Zeroweight Slim Fit Pamuk Karışımlı Takım Elbise" at bounding box center [170, 132] width 207 height 25
click at [53, 166] on article "Add to favorites false Notify me Share Create project Product Performance Repor…" at bounding box center [414, 358] width 747 height 810
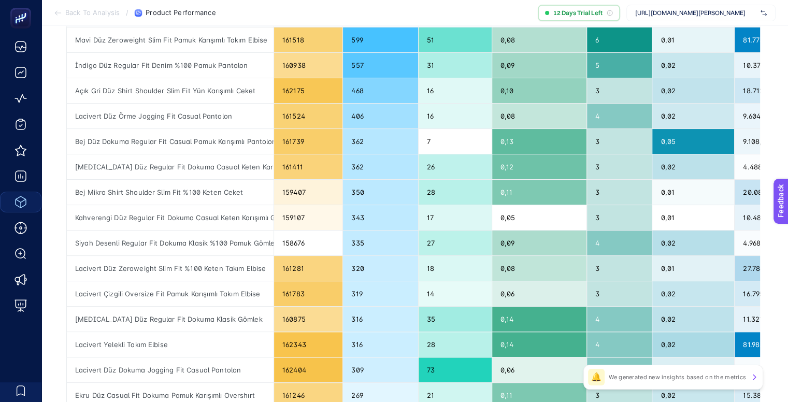
scroll to position [180, 0]
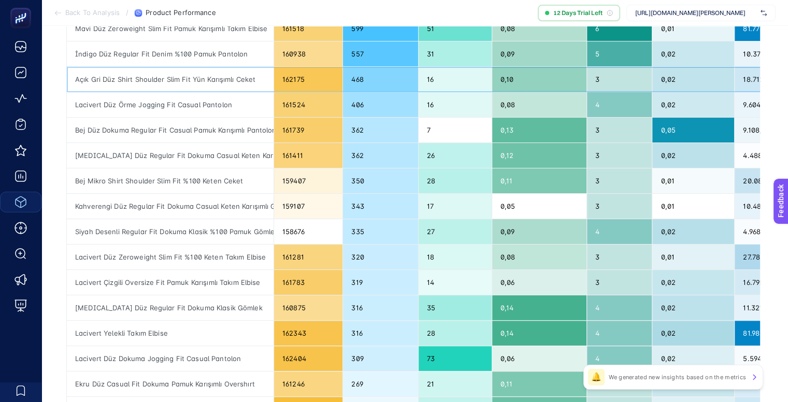
click at [216, 78] on div "Açık Gri Düz Shirt Shoulder Slim Fit Yün Karışımlı Ceket" at bounding box center [170, 79] width 207 height 25
click at [215, 77] on div "Açık Gri Düz Shirt Shoulder Slim Fit Yün Karışımlı Ceket" at bounding box center [170, 79] width 207 height 25
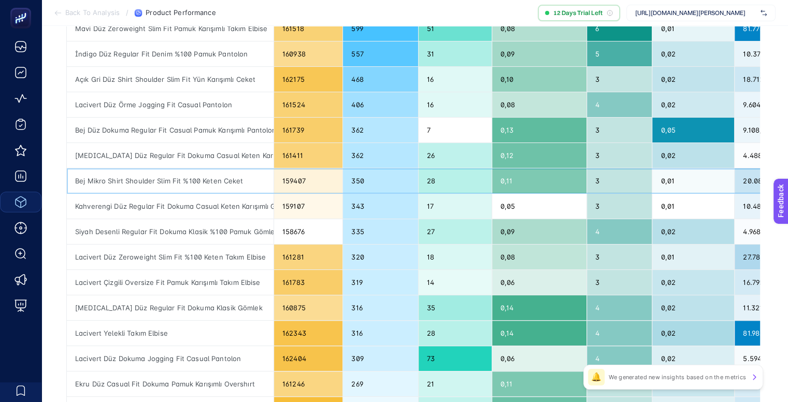
click at [178, 178] on div "Bej Mikro Shirt Shoulder Slim Fit %100 Keten Ceket" at bounding box center [170, 180] width 207 height 25
click at [158, 210] on div "Kahverengi Düz Regular Fit Dokuma Casual Keten Karışımlı Gömlek" at bounding box center [170, 206] width 207 height 25
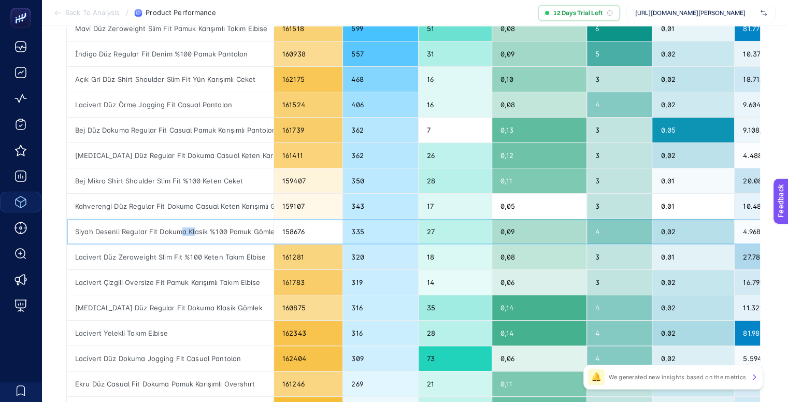
drag, startPoint x: 182, startPoint y: 218, endPoint x: 201, endPoint y: 232, distance: 23.3
click at [197, 227] on div "Siyah Desenli Regular Fit Dokuma Klasik %100 Pamuk Gömlek" at bounding box center [170, 231] width 207 height 25
click at [237, 255] on div "Lacivert Düz Zeroweight Slim Fit %100 Keten Takım Elbise" at bounding box center [170, 257] width 207 height 25
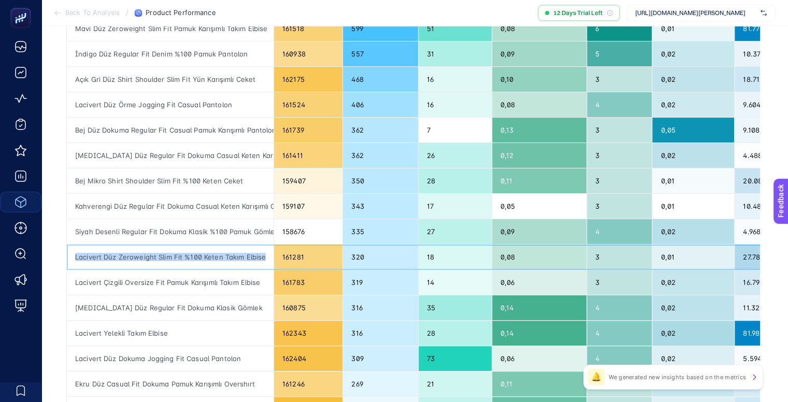
click at [237, 255] on div "Lacivert Düz Zeroweight Slim Fit %100 Keten Takım Elbise" at bounding box center [170, 257] width 207 height 25
click at [171, 354] on div "Lacivert Düz Dokuma Jogging Fit Casual Pantolon" at bounding box center [170, 358] width 207 height 25
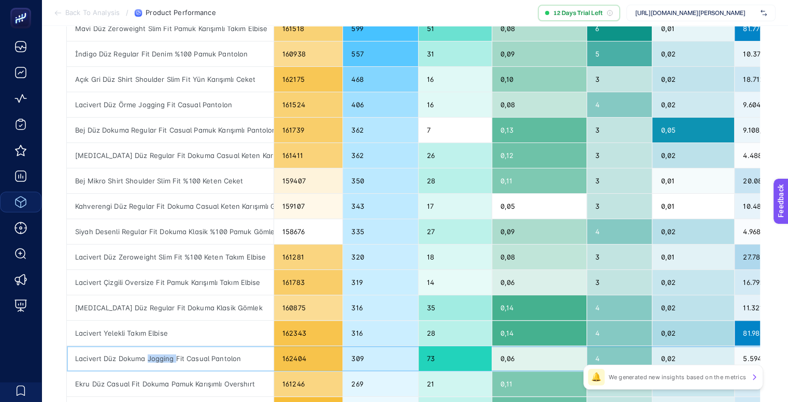
click at [171, 354] on div "Lacivert Düz Dokuma Jogging Fit Casual Pantolon" at bounding box center [170, 358] width 207 height 25
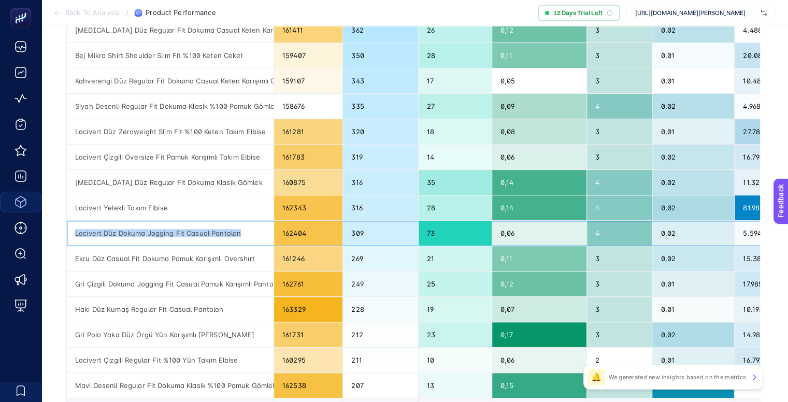
scroll to position [440, 0]
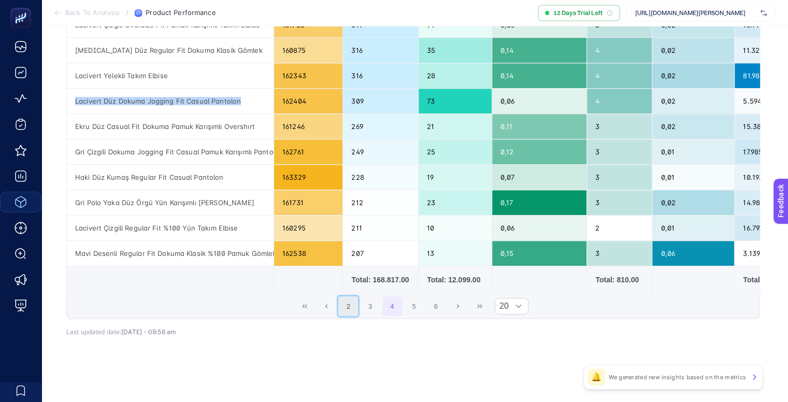
click at [351, 307] on button "2" at bounding box center [348, 307] width 20 height 20
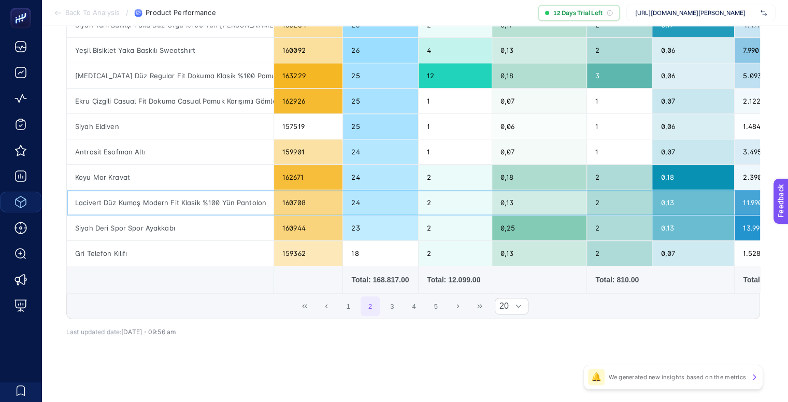
click at [245, 198] on div "Lacivert Düz Kumaş Modern Fit Klasik %100 Yün Pantolon" at bounding box center [170, 202] width 207 height 25
click at [147, 303] on div "1 2 3 4 5 20" at bounding box center [413, 306] width 693 height 25
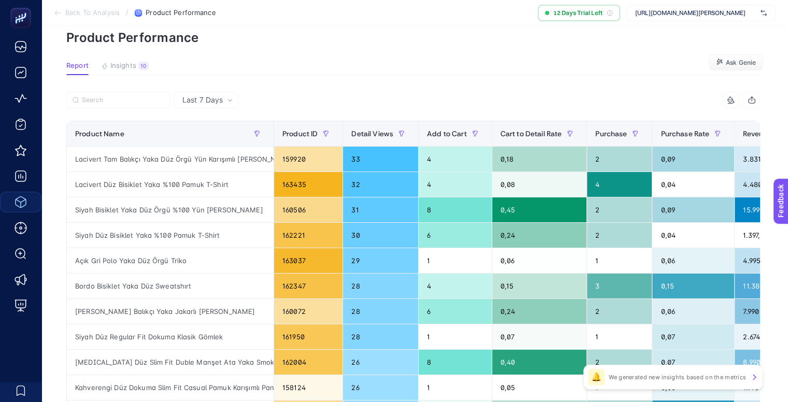
scroll to position [0, 0]
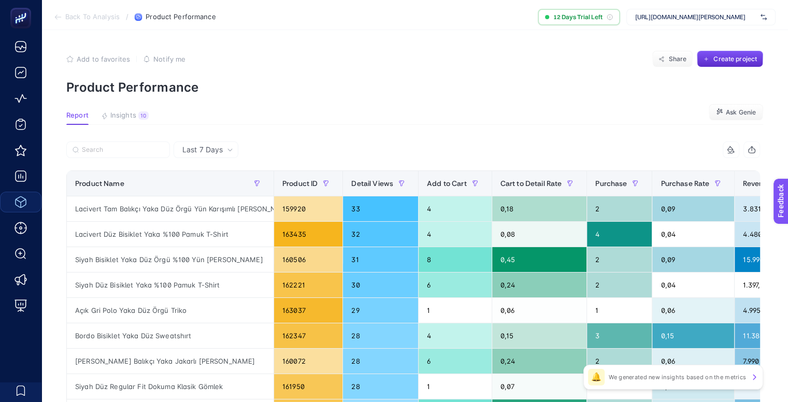
click at [628, 155] on div "7 items selected" at bounding box center [587, 150] width 347 height 17
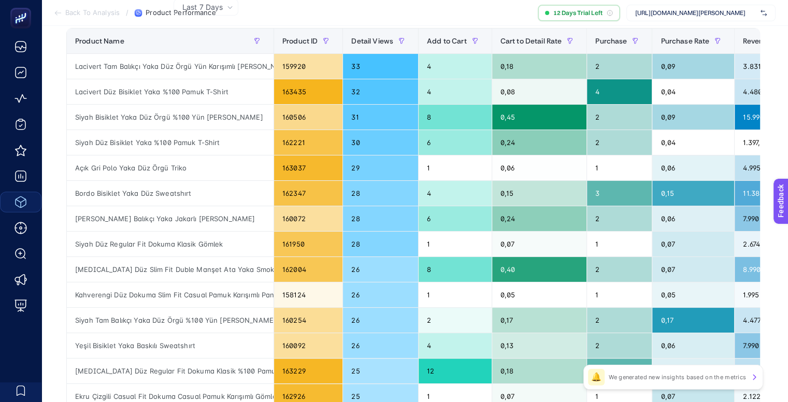
scroll to position [207, 0]
